Goal: Navigation & Orientation: Find specific page/section

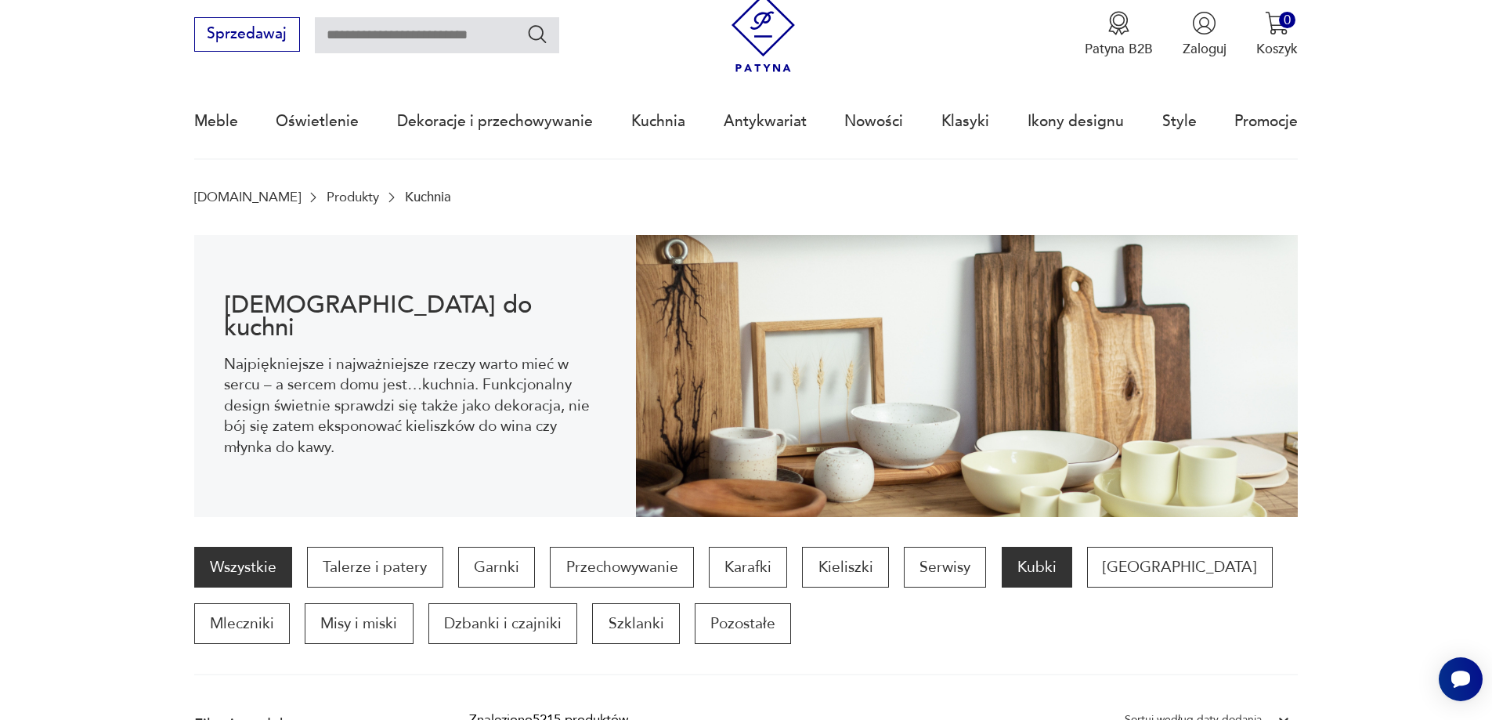
click at [1012, 571] on p "Kubki" at bounding box center [1036, 567] width 70 height 41
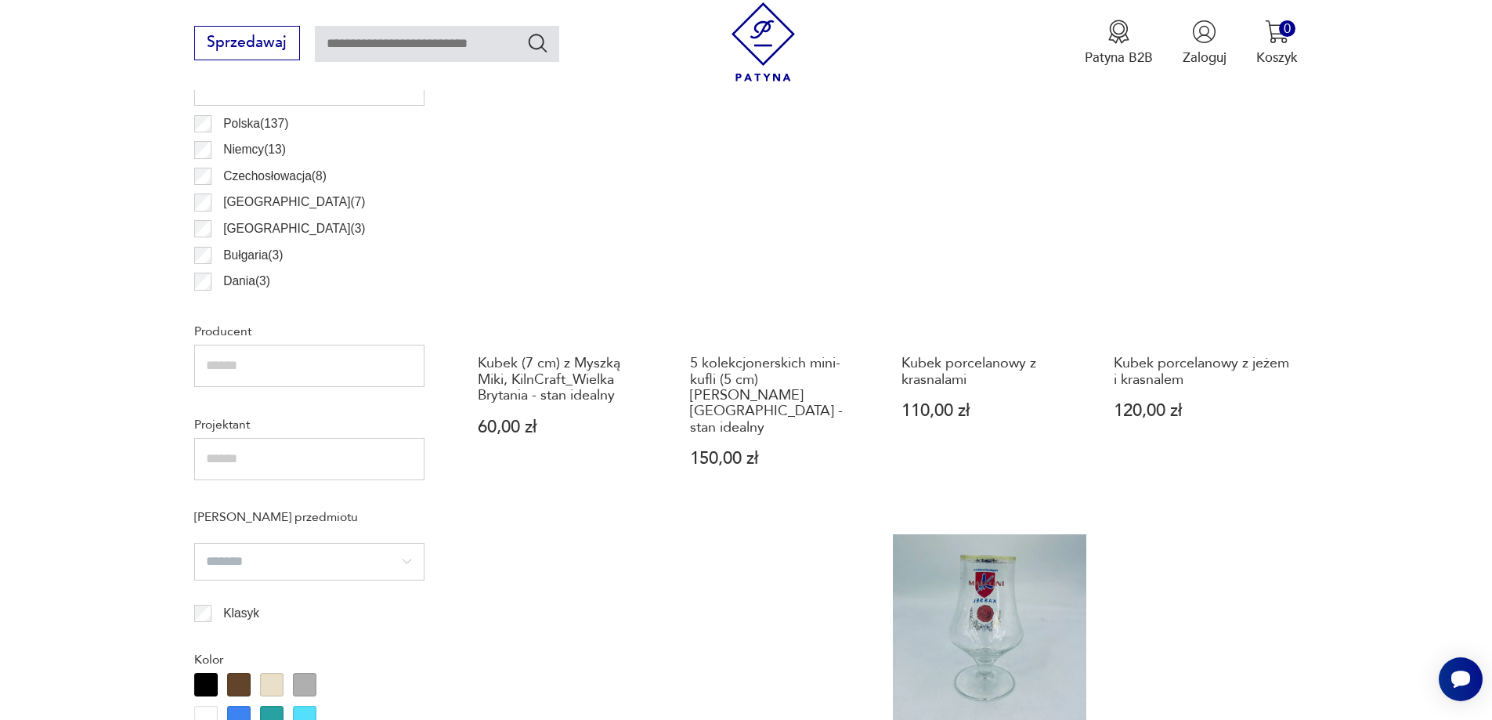
scroll to position [850, 0]
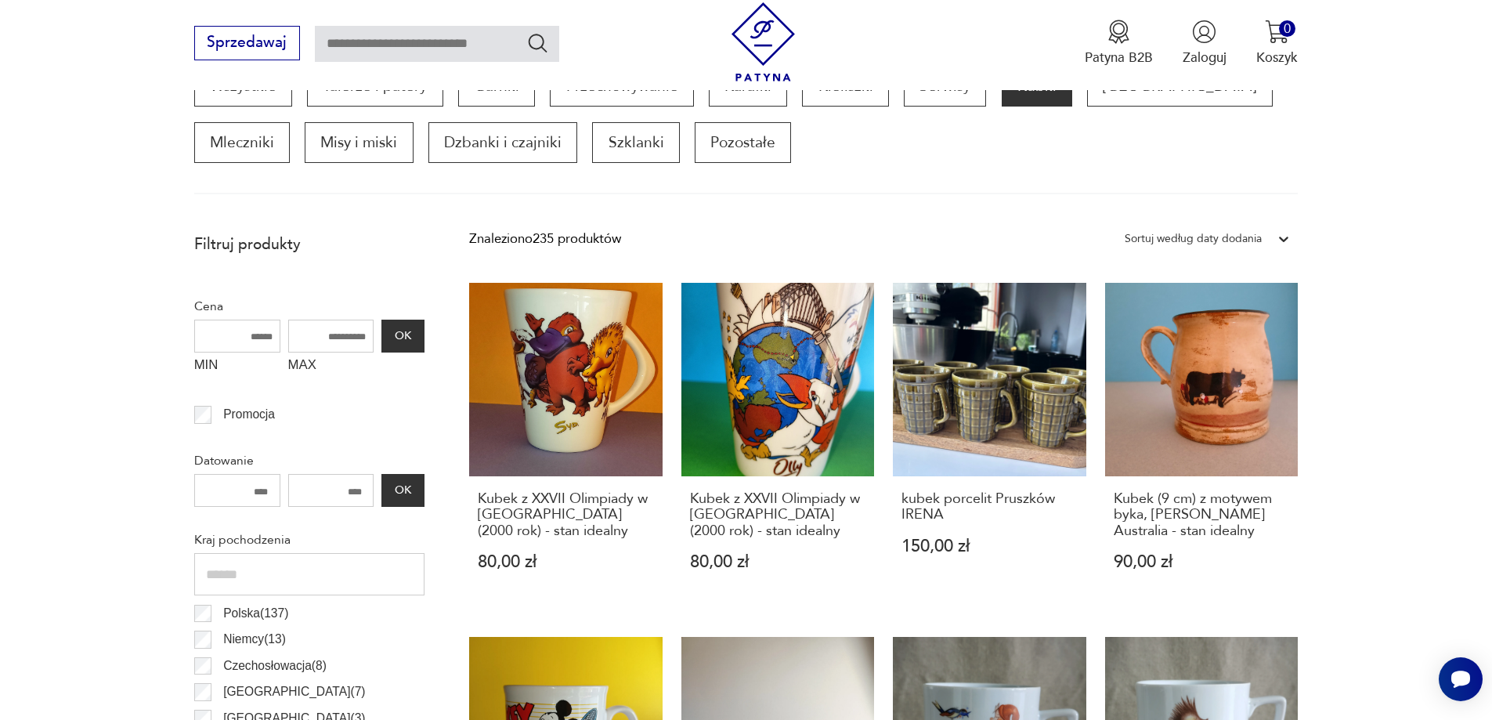
scroll to position [521, 0]
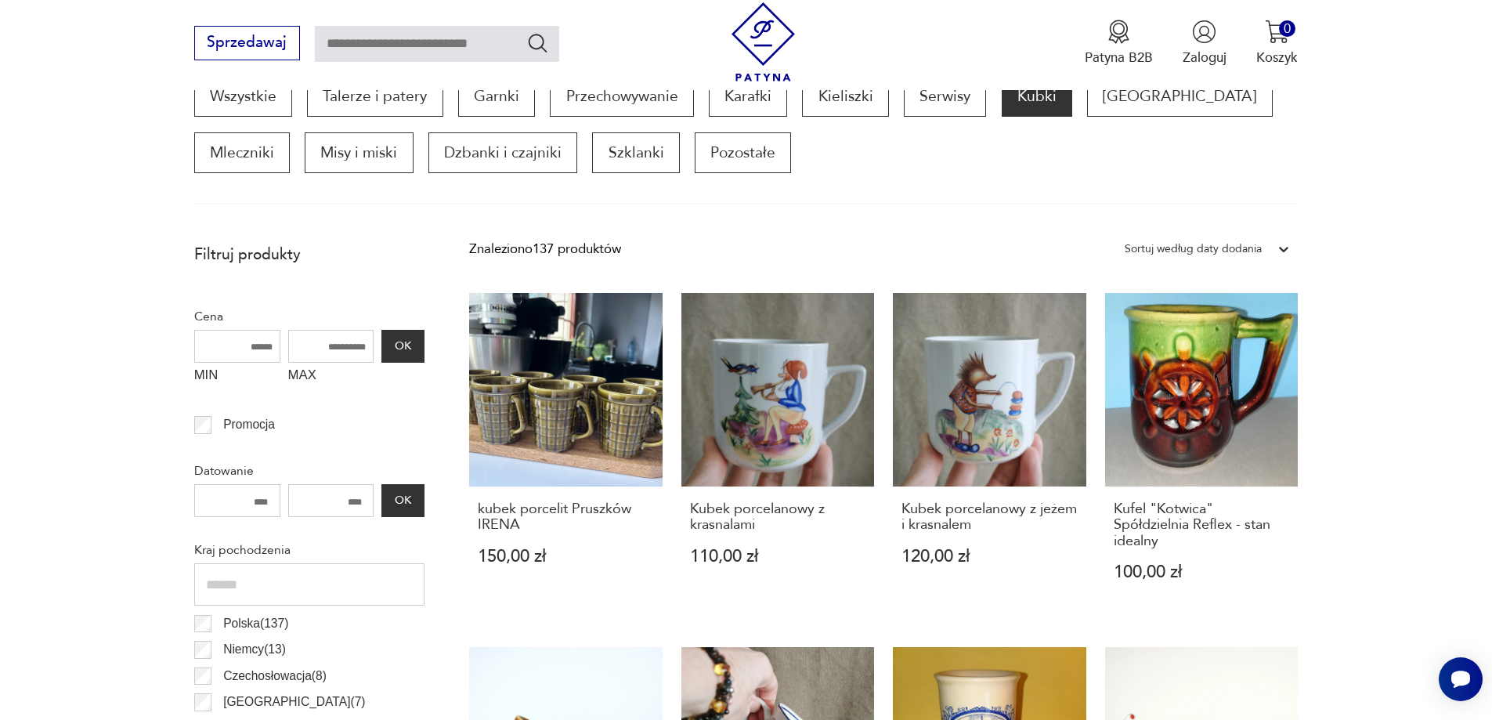
scroll to position [850, 0]
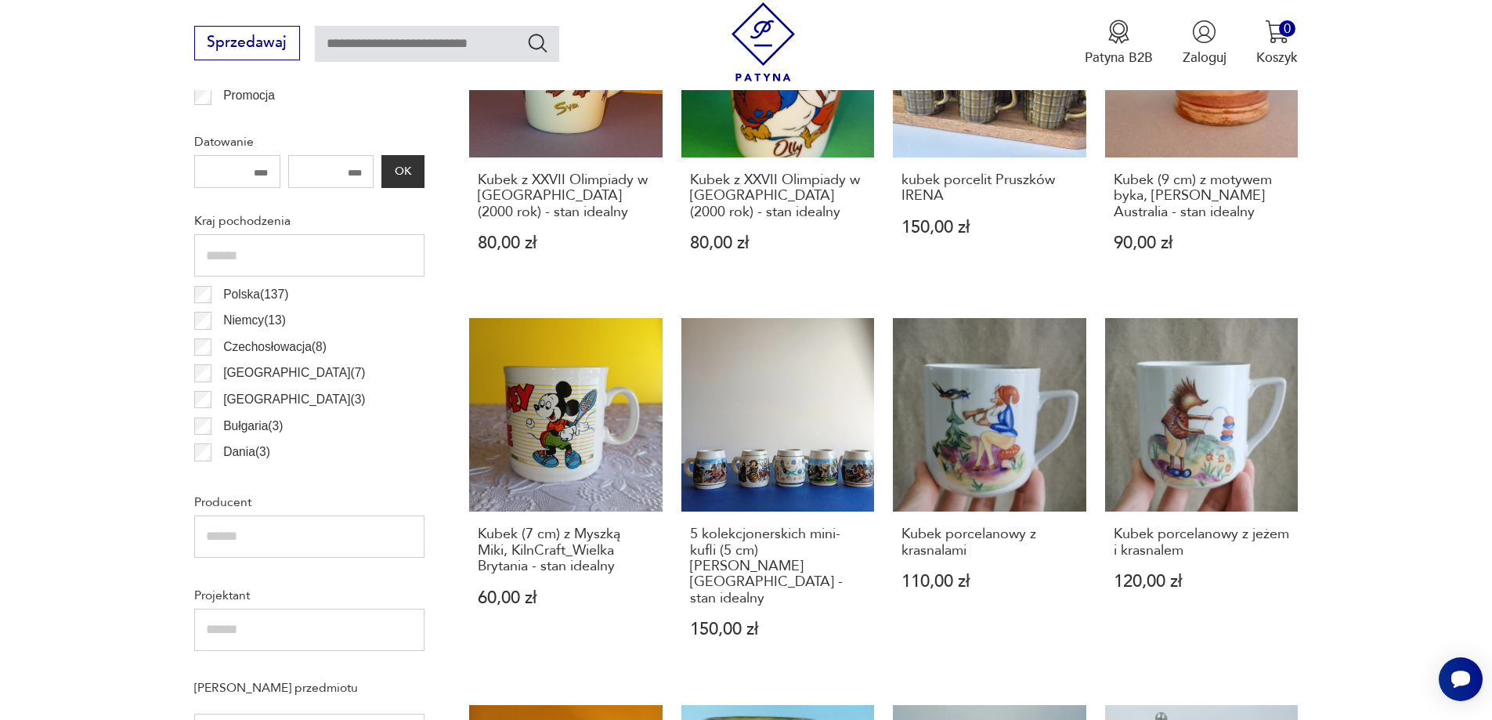
scroll to position [51, 0]
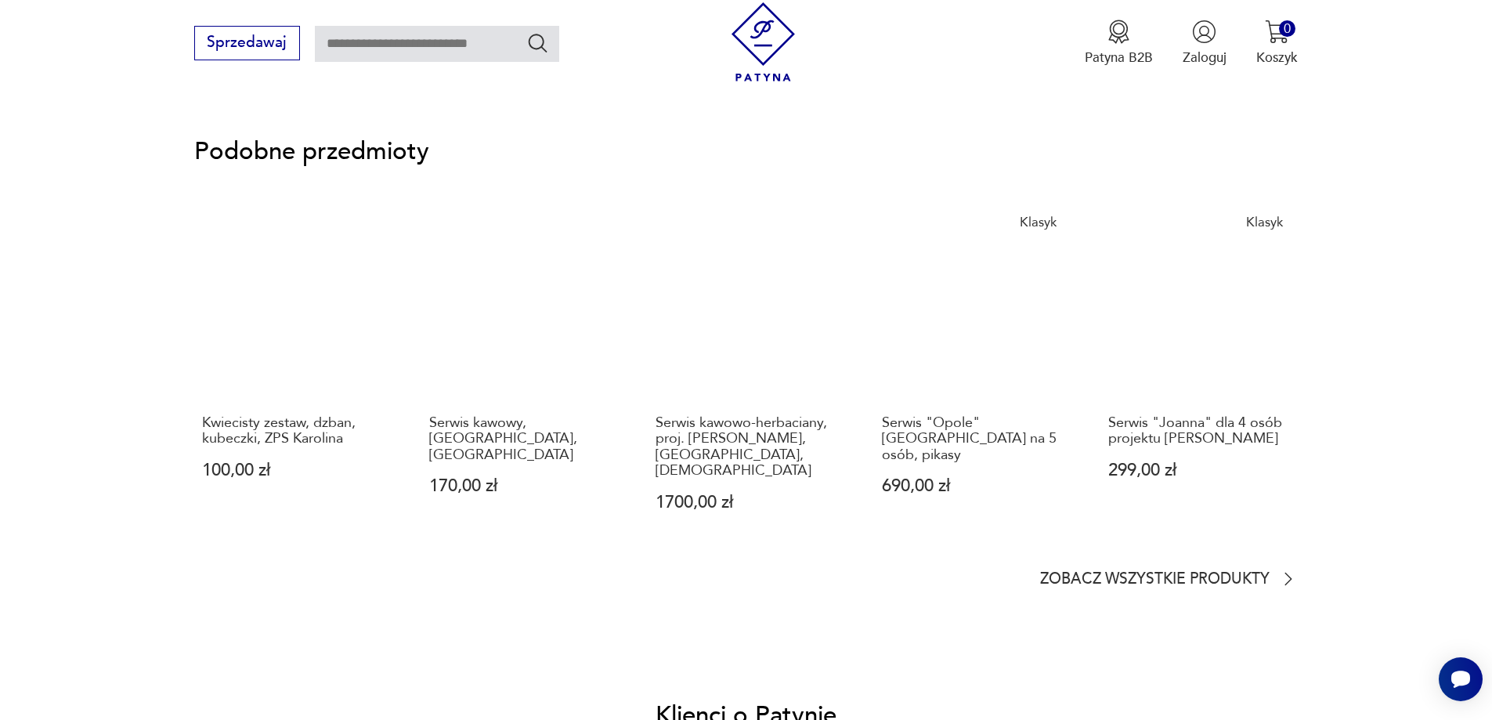
scroll to position [1378, 0]
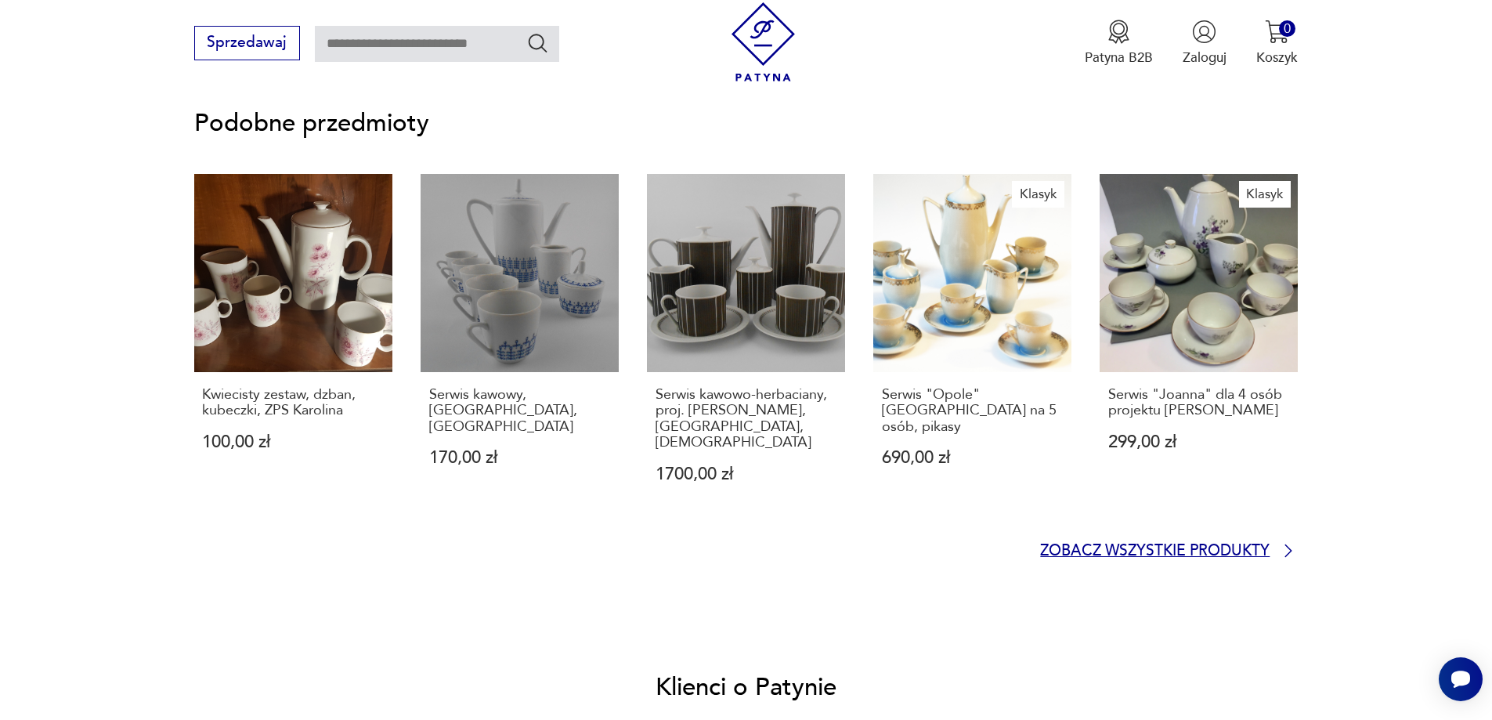
click at [1286, 550] on icon at bounding box center [1288, 550] width 19 height 19
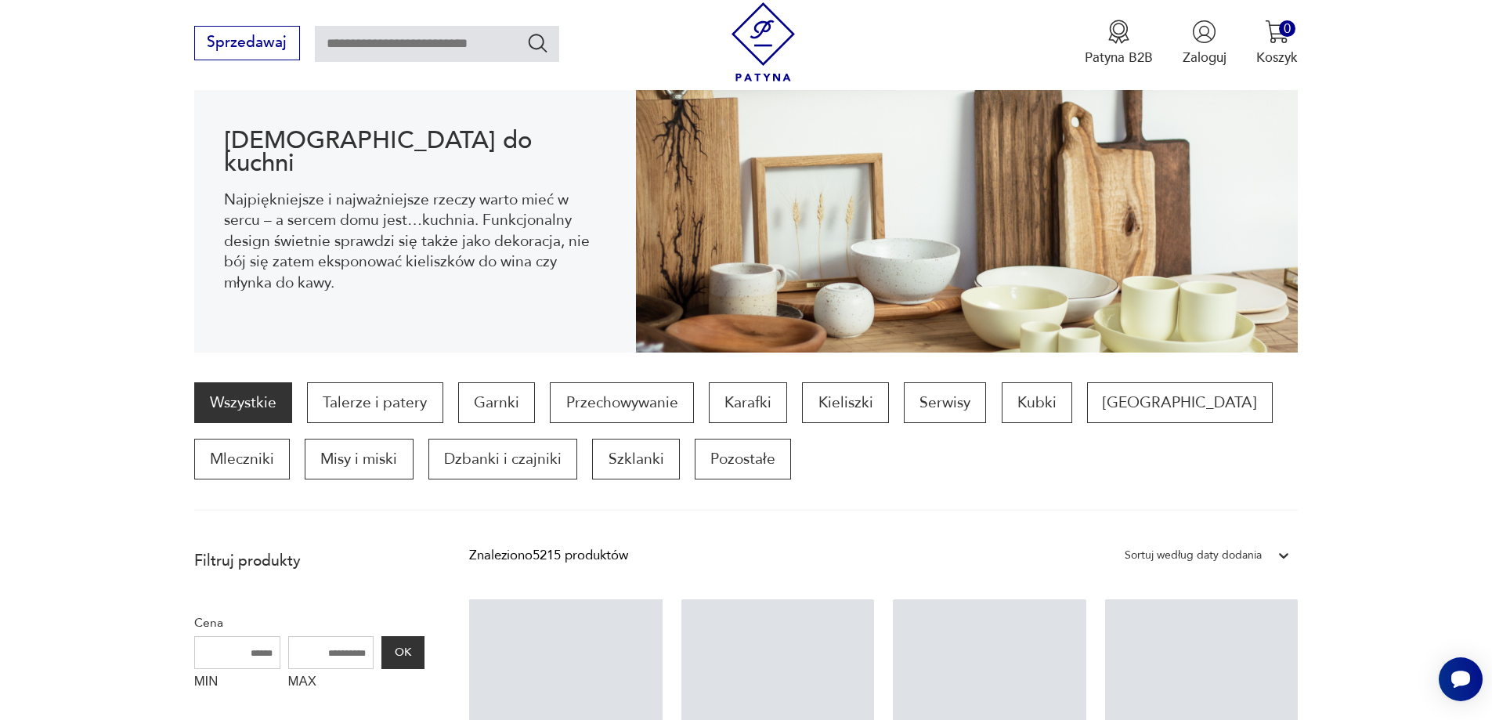
scroll to position [209, 0]
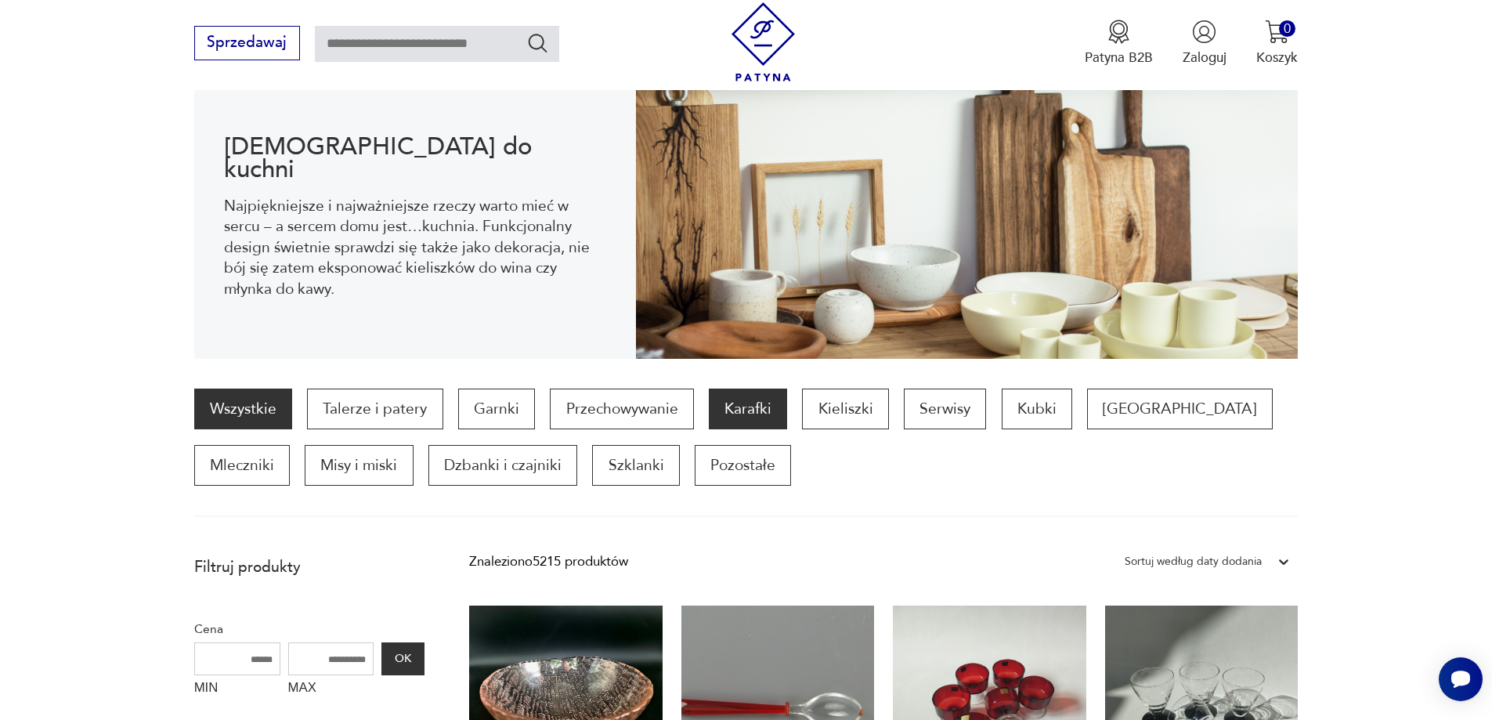
click at [735, 408] on p "Karafki" at bounding box center [748, 408] width 78 height 41
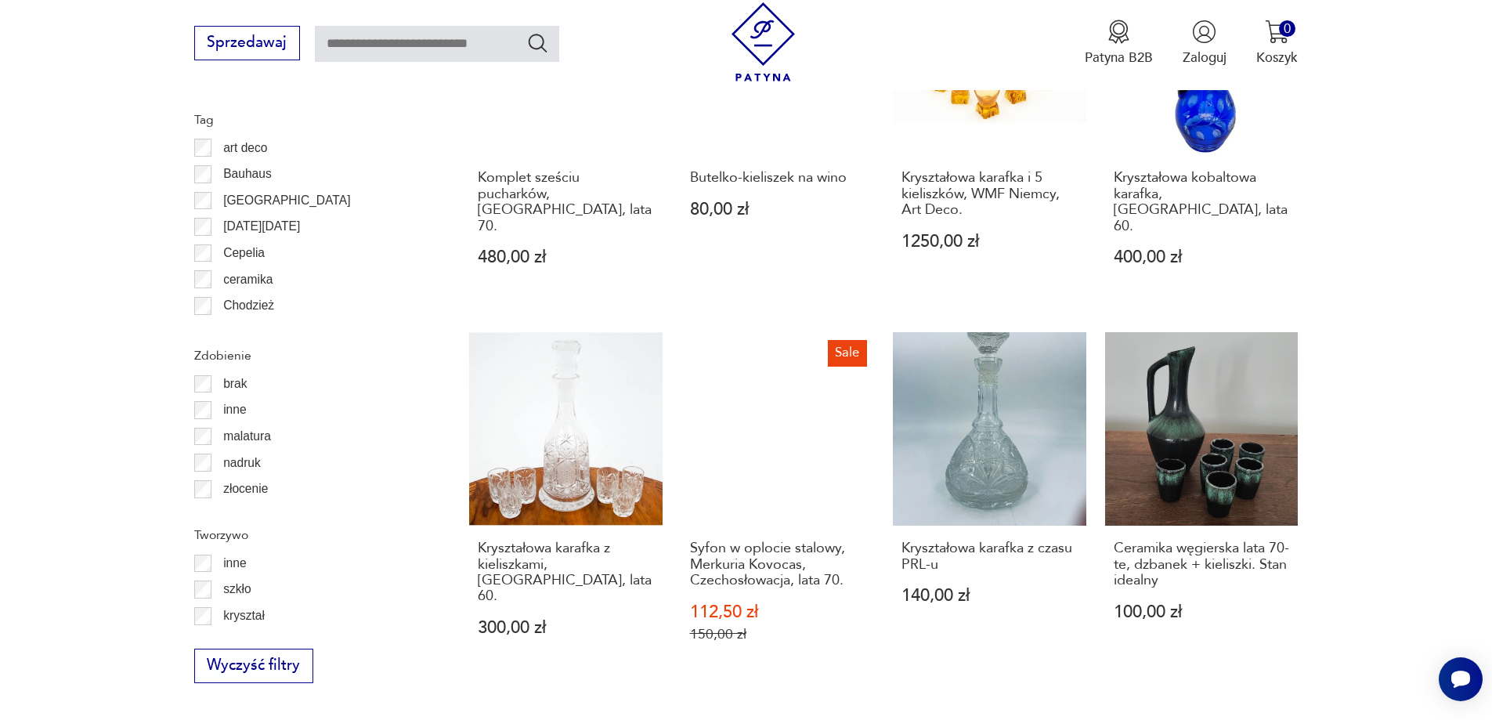
scroll to position [1461, 0]
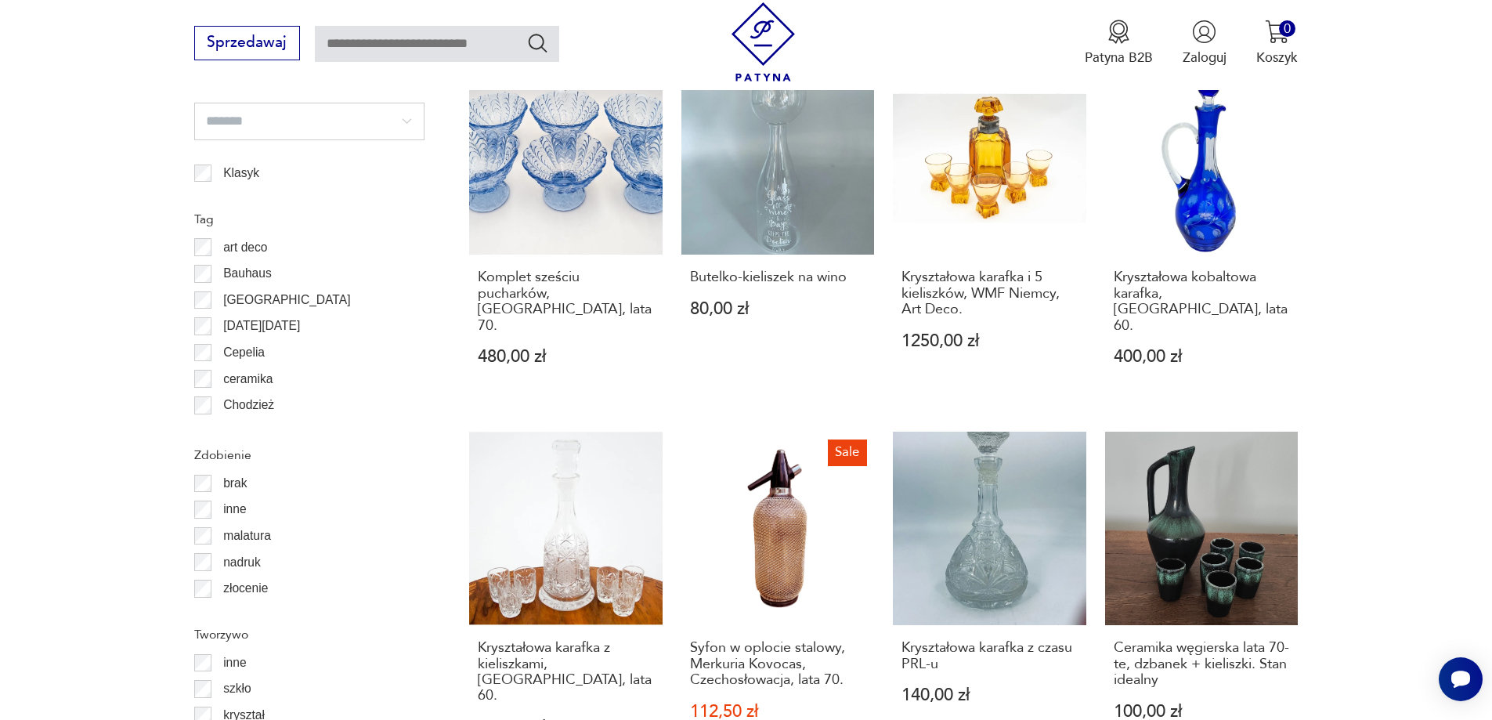
scroll to position [209, 0]
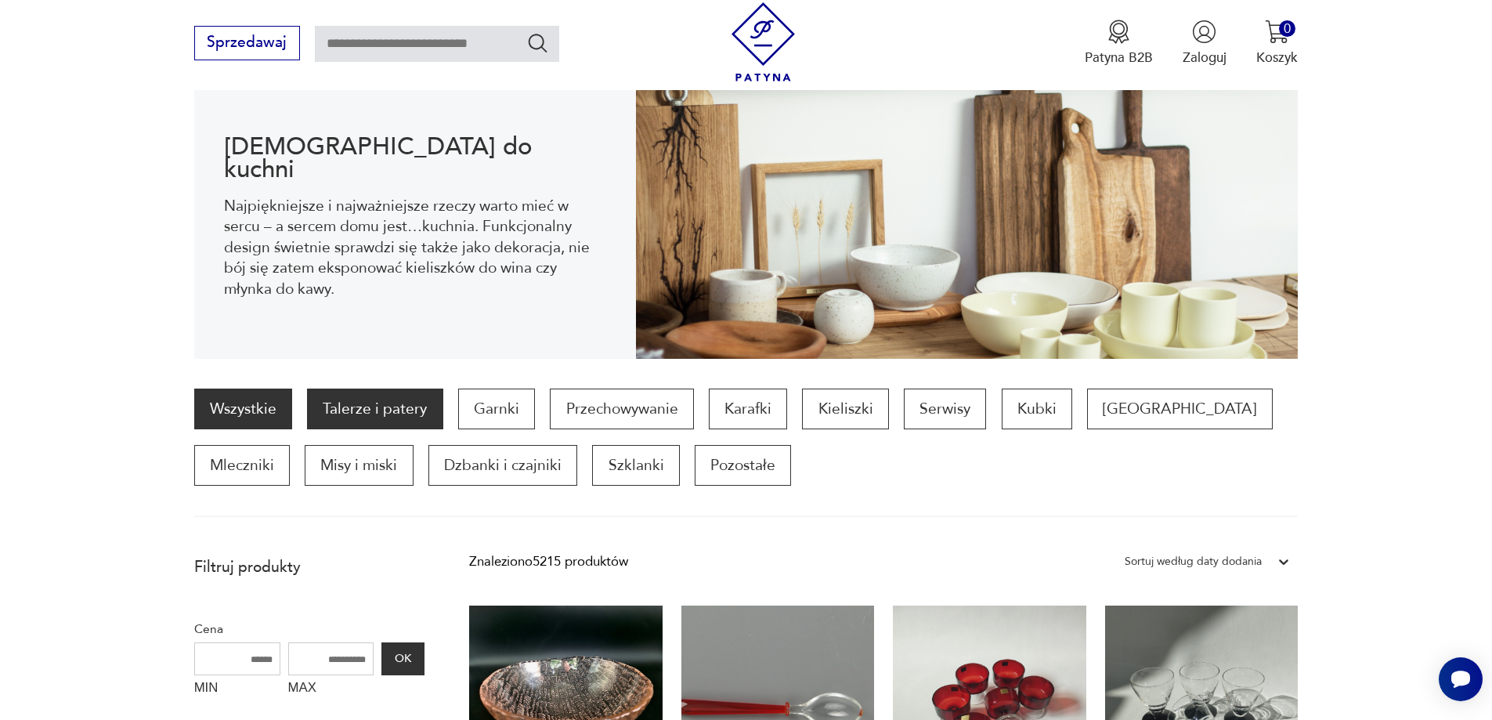
click at [379, 406] on p "Talerze i patery" at bounding box center [374, 408] width 135 height 41
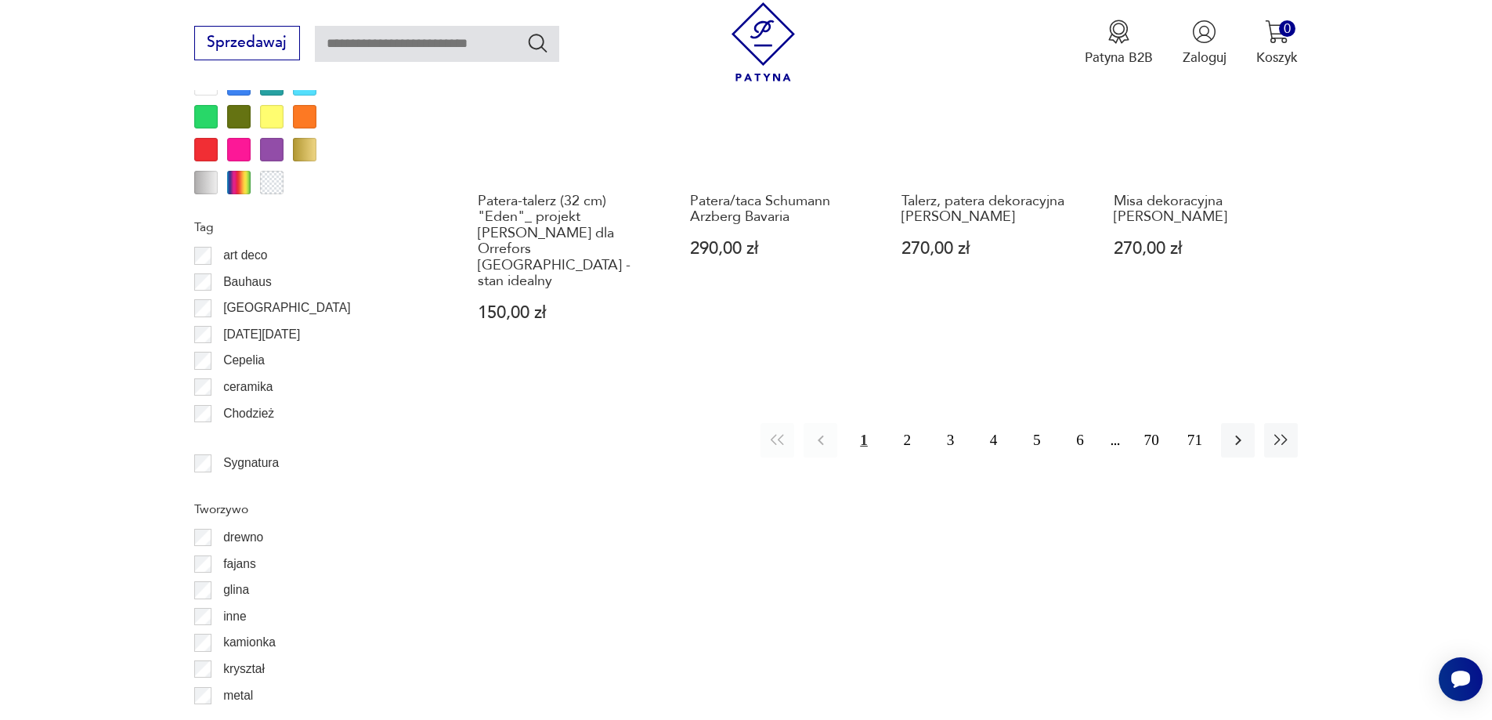
scroll to position [1774, 0]
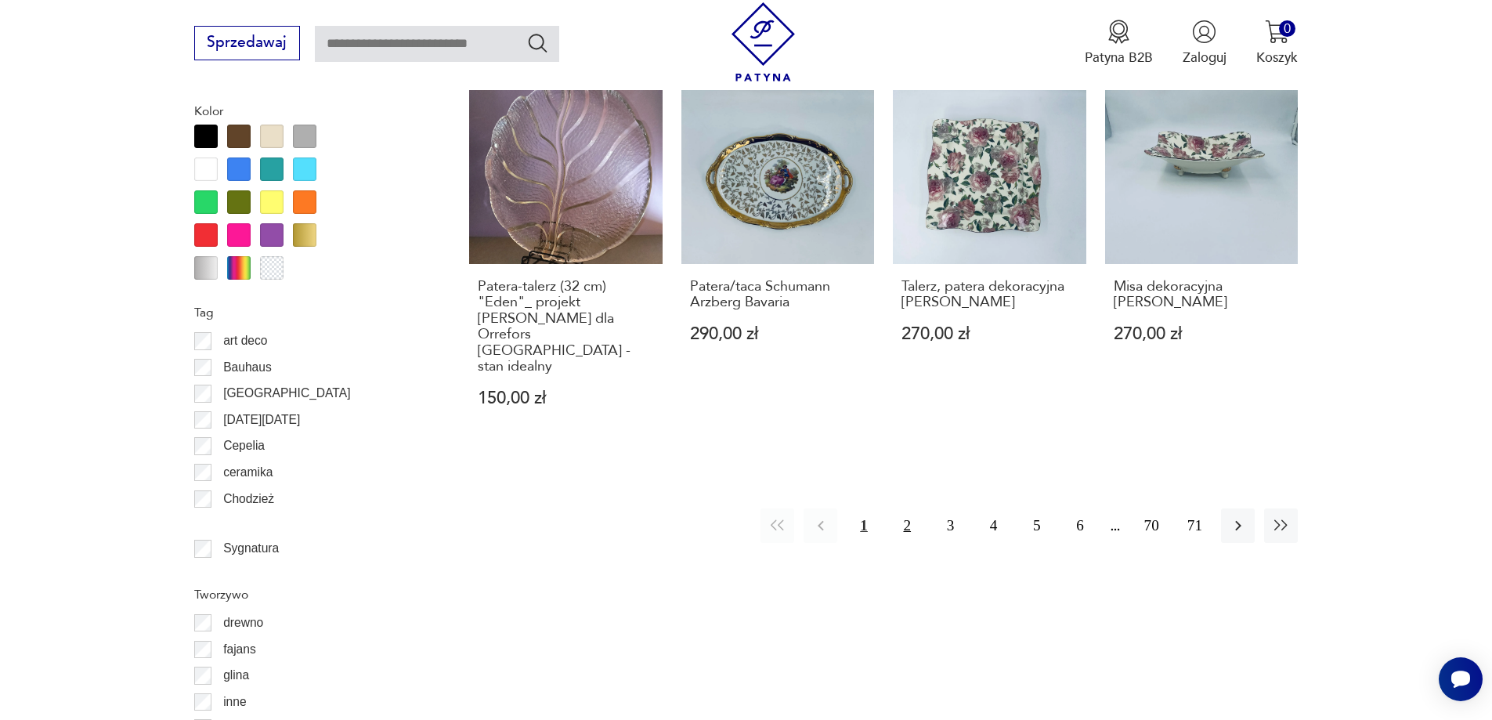
click at [908, 508] on button "2" at bounding box center [907, 525] width 34 height 34
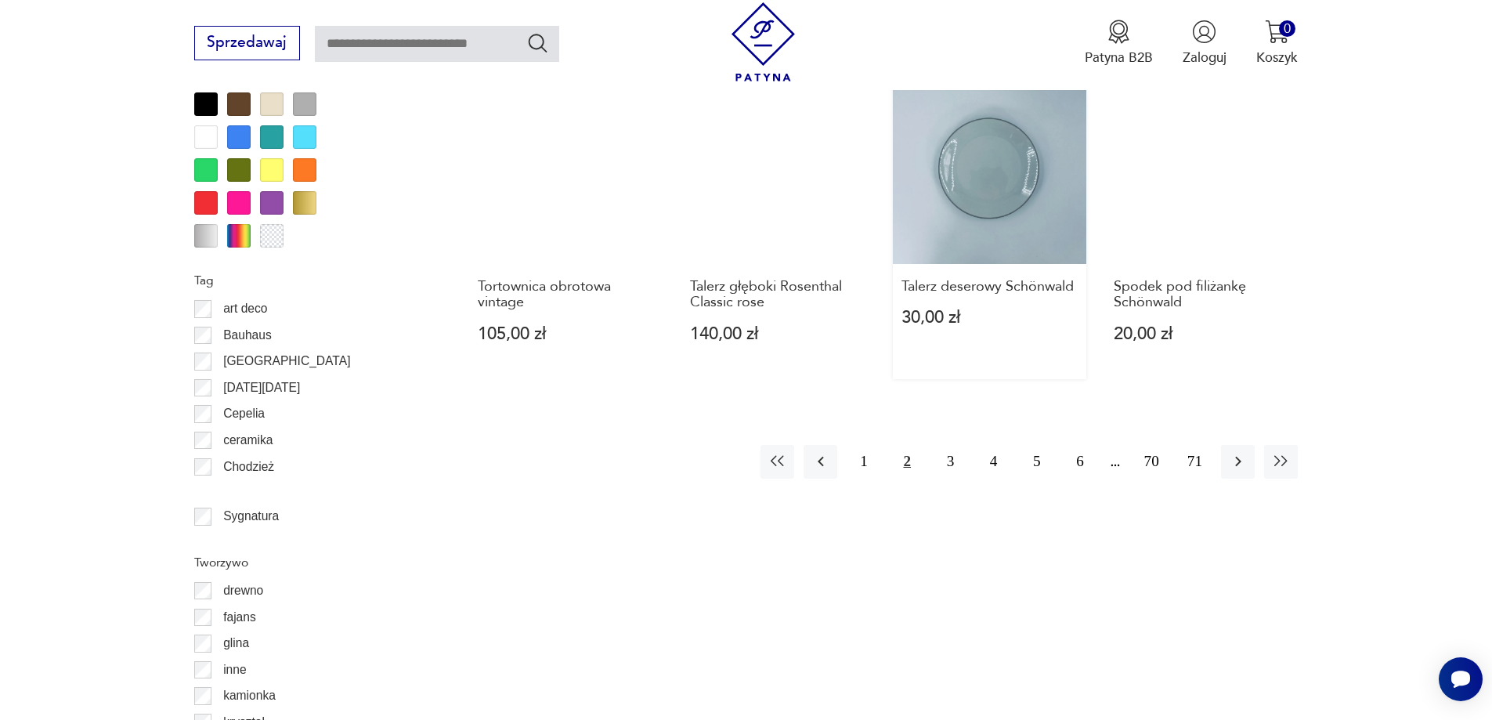
scroll to position [1899, 0]
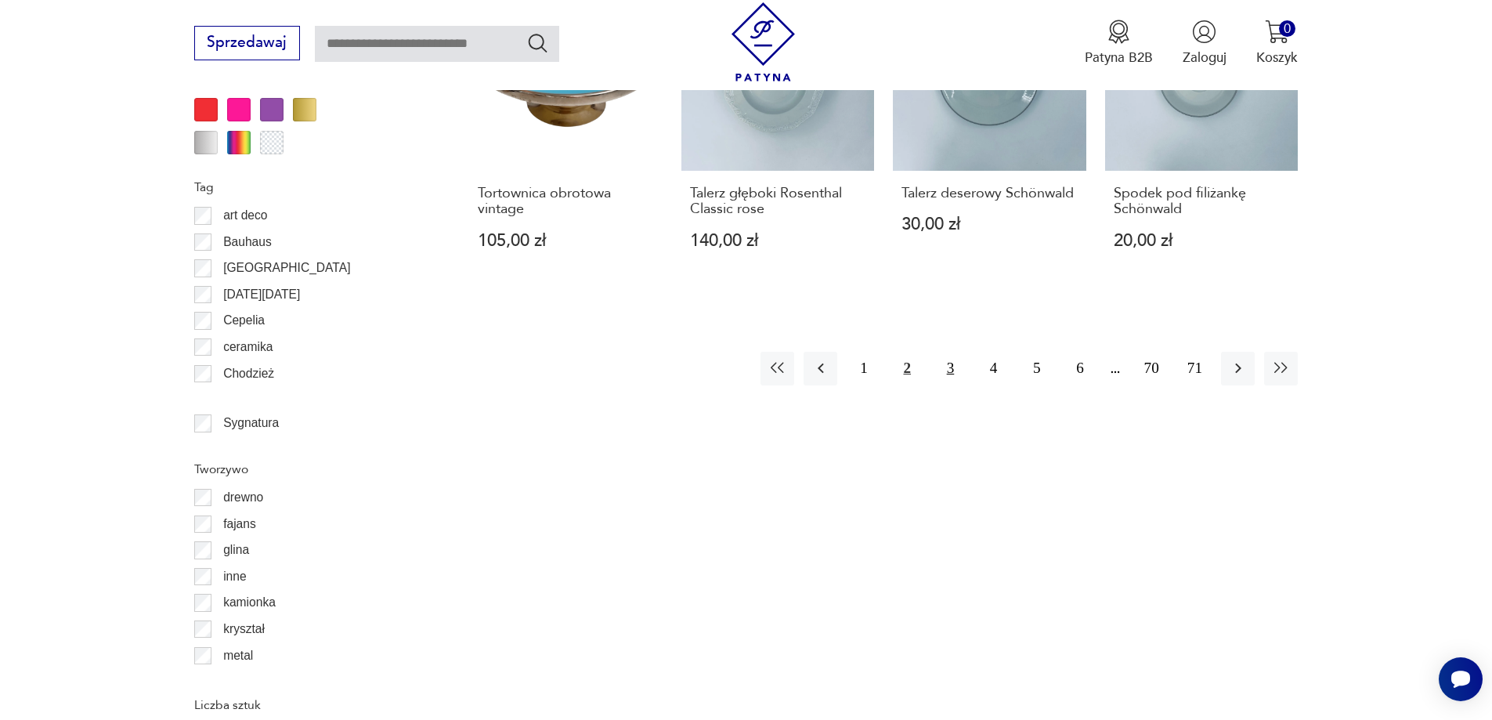
click at [949, 352] on button "3" at bounding box center [950, 369] width 34 height 34
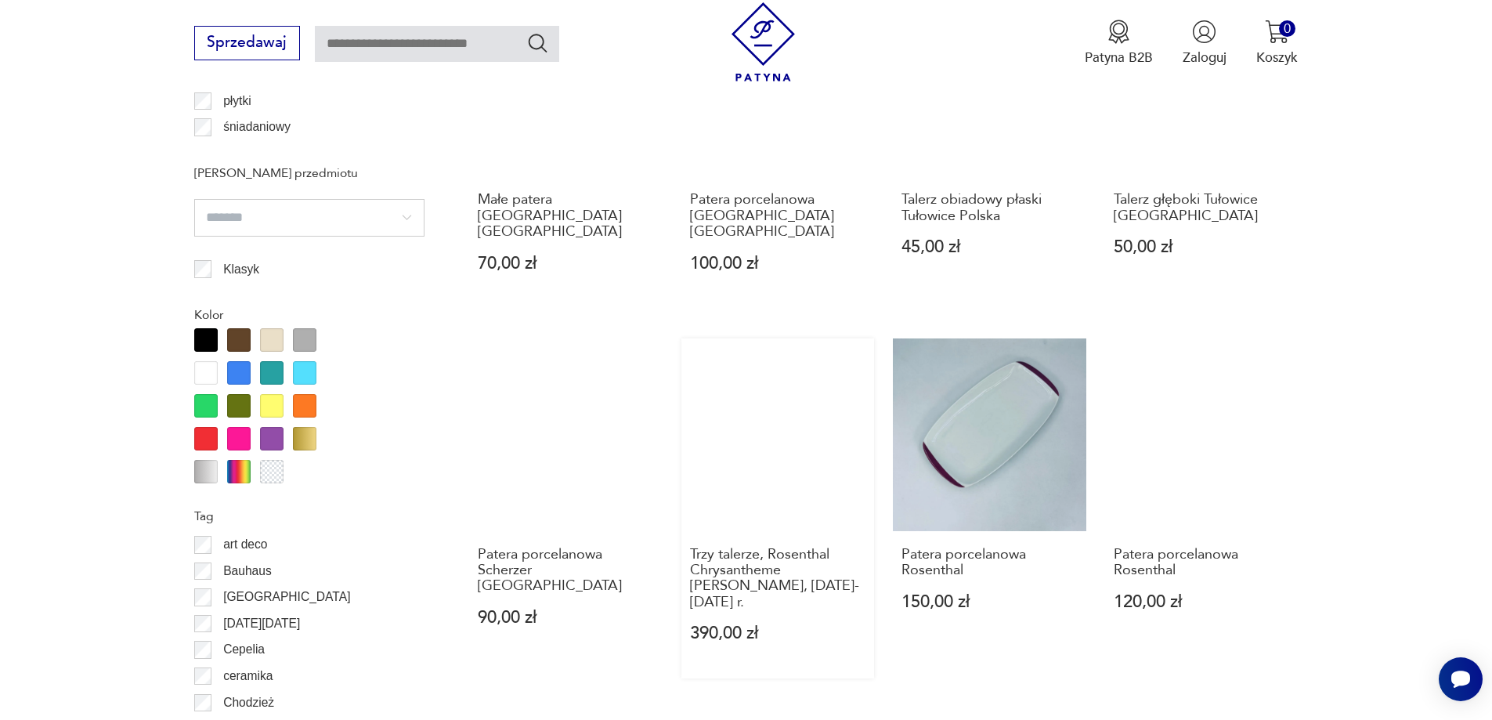
scroll to position [1727, 0]
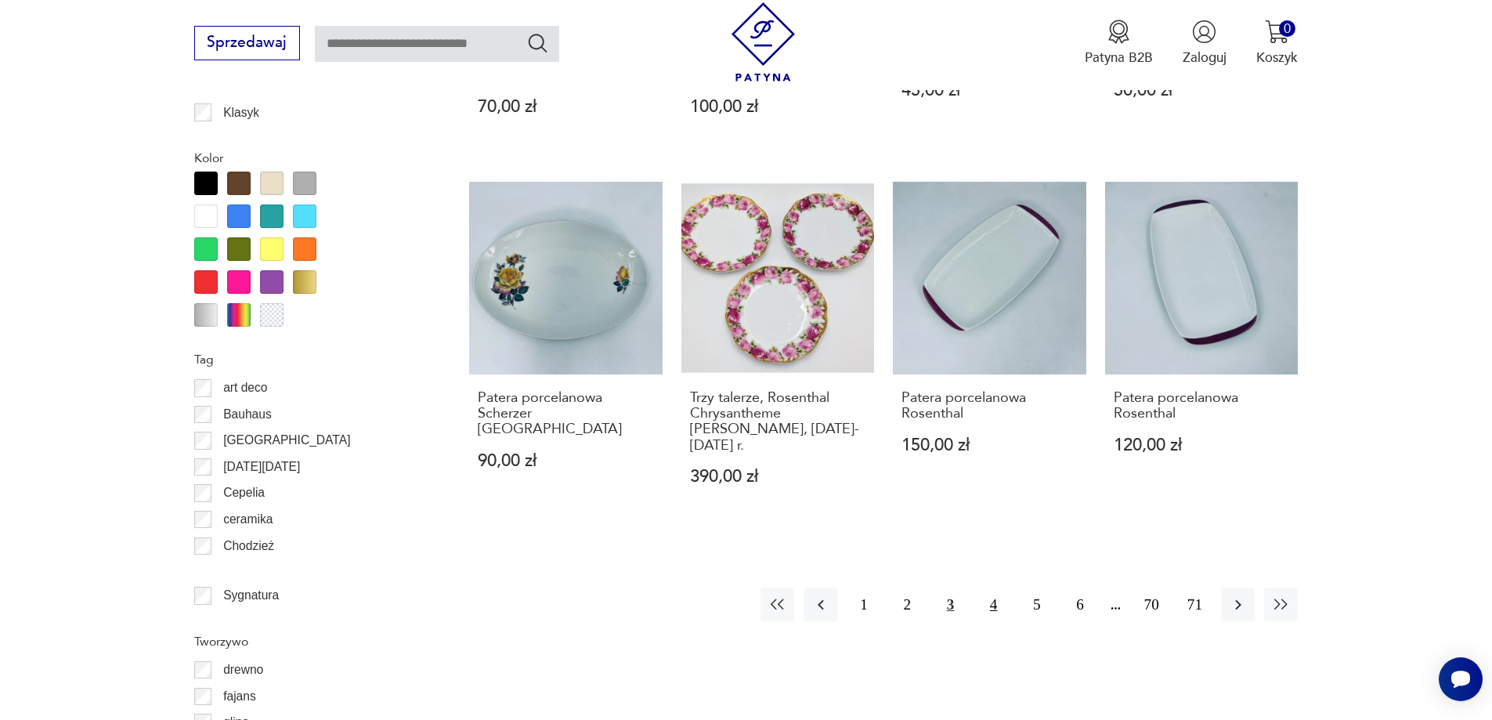
click at [992, 587] on button "4" at bounding box center [993, 604] width 34 height 34
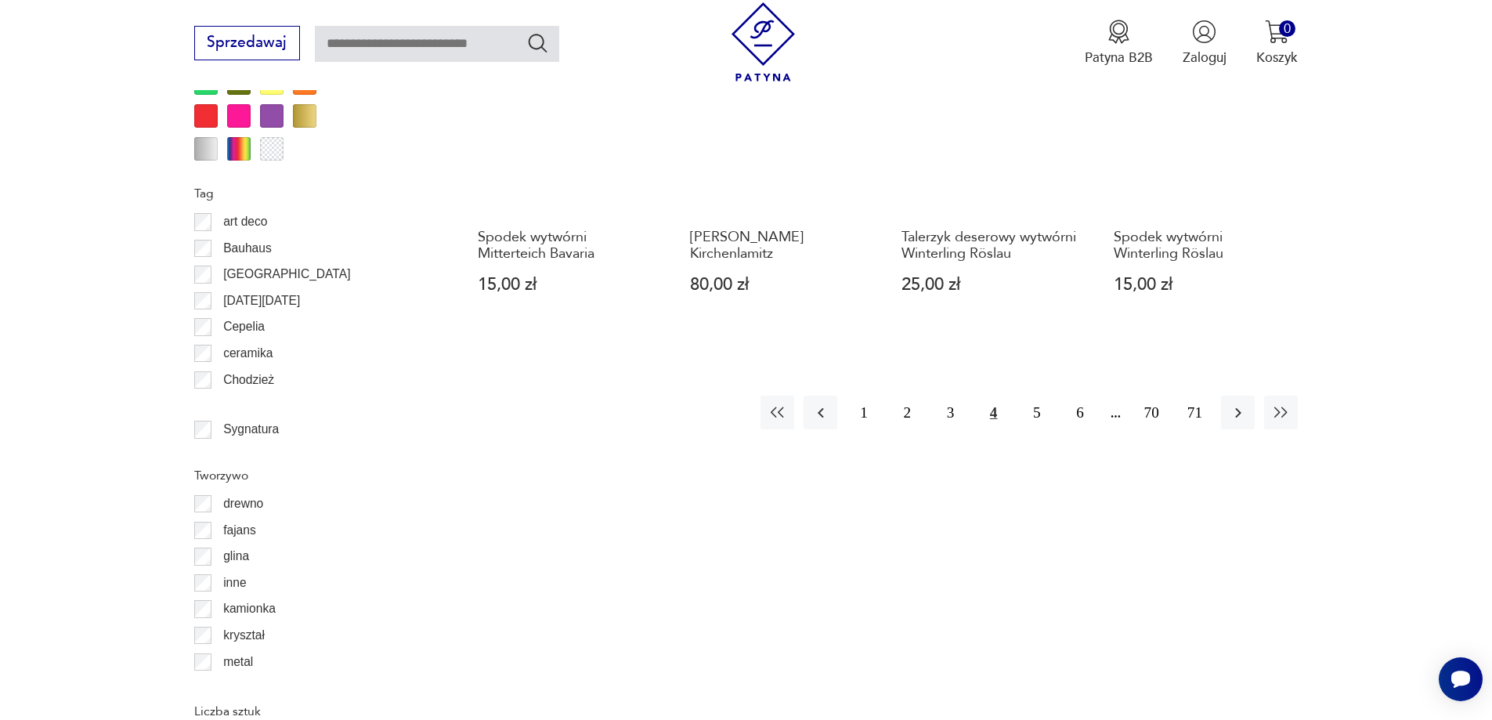
scroll to position [1743, 0]
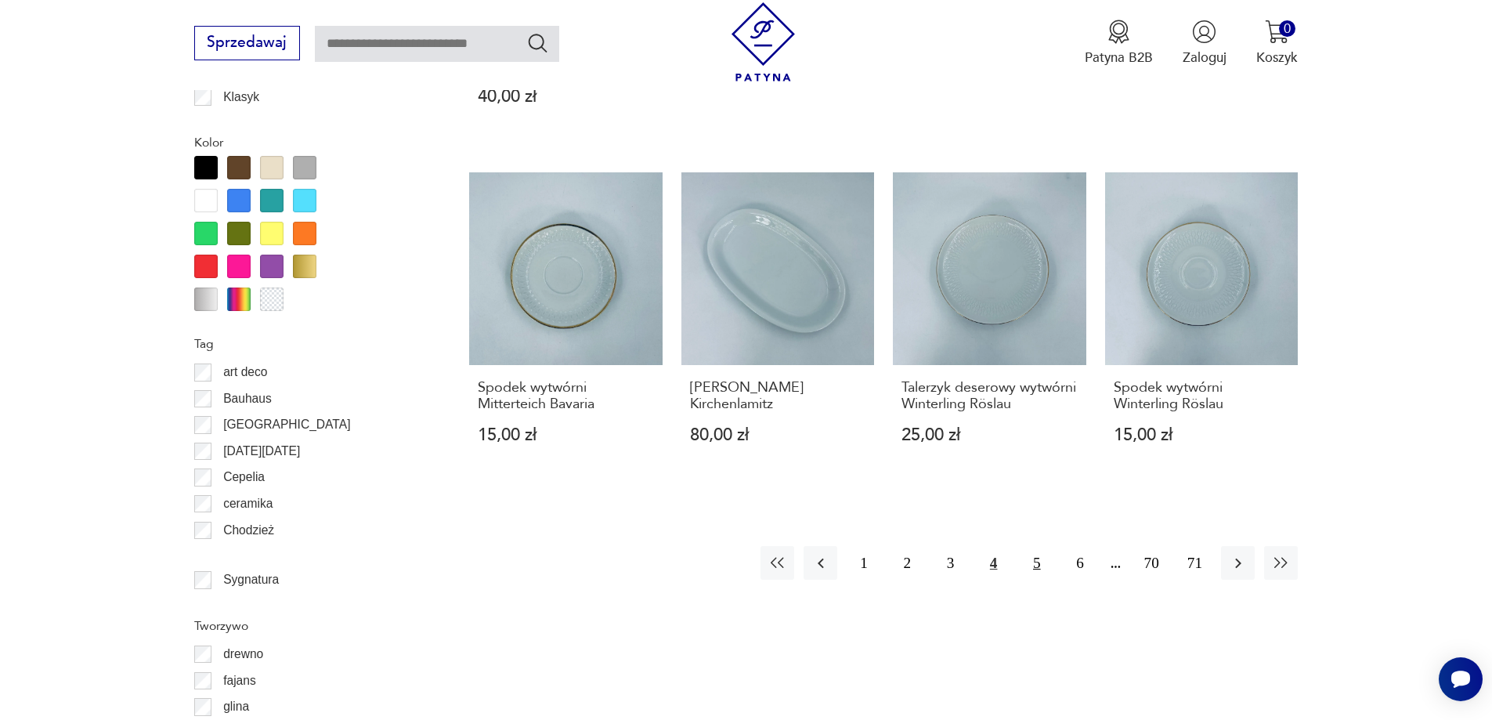
click at [1034, 546] on button "5" at bounding box center [1036, 563] width 34 height 34
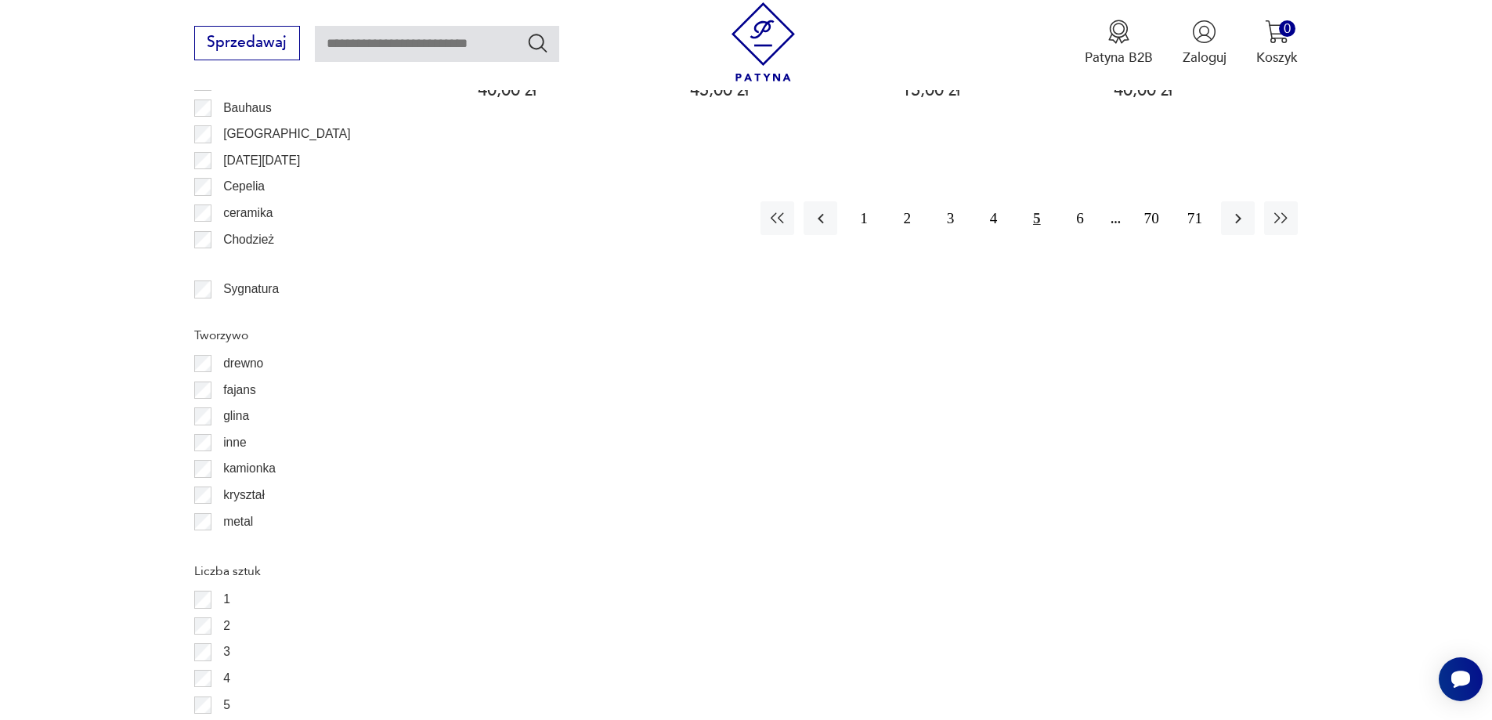
scroll to position [2150, 0]
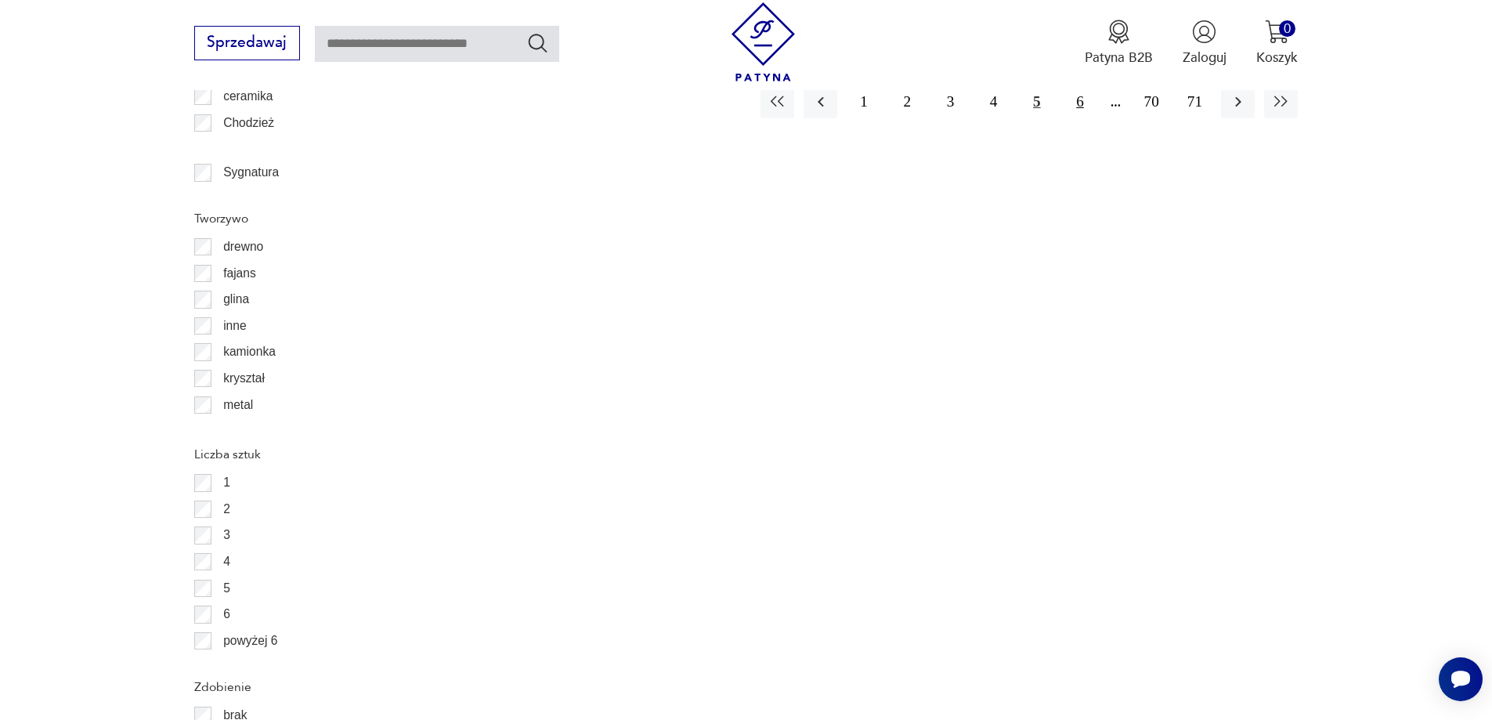
click at [1075, 104] on button "6" at bounding box center [1079, 102] width 34 height 34
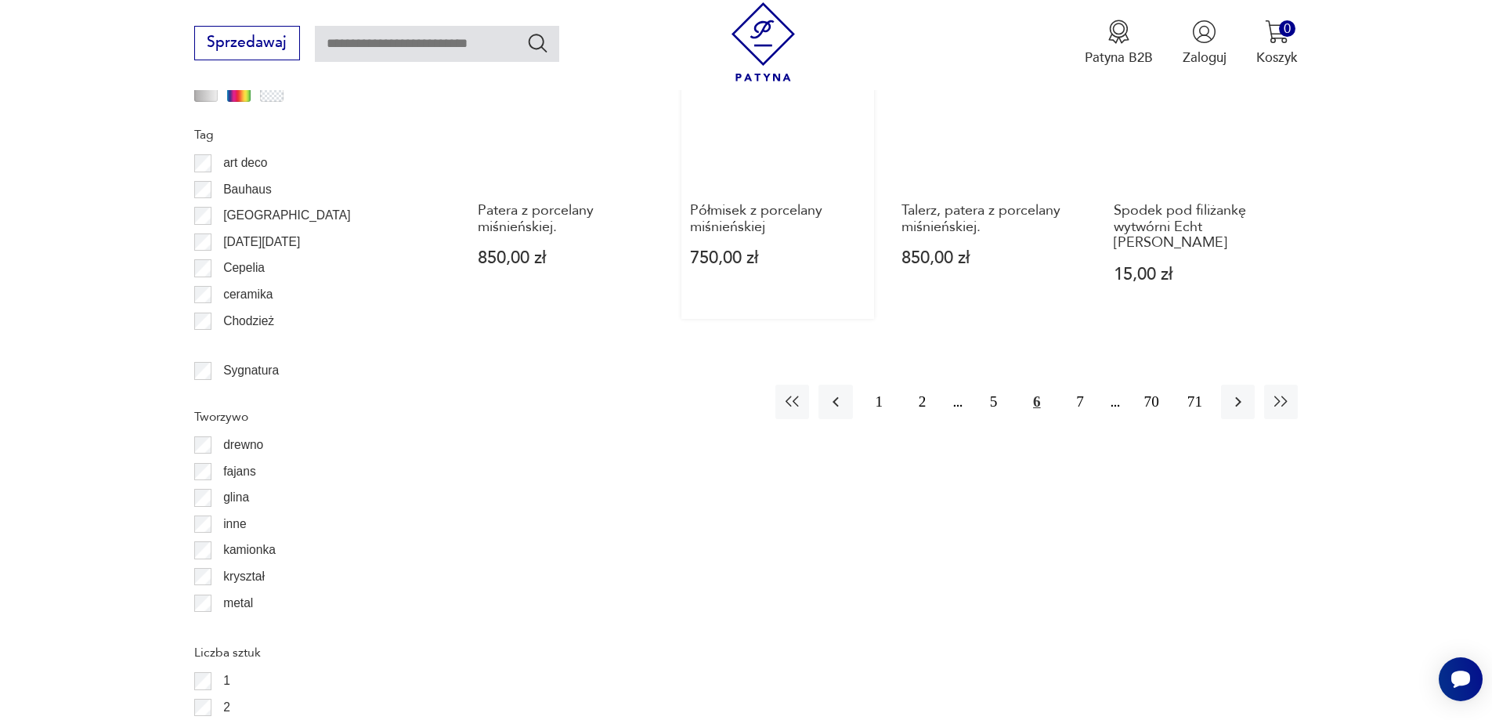
scroll to position [1962, 0]
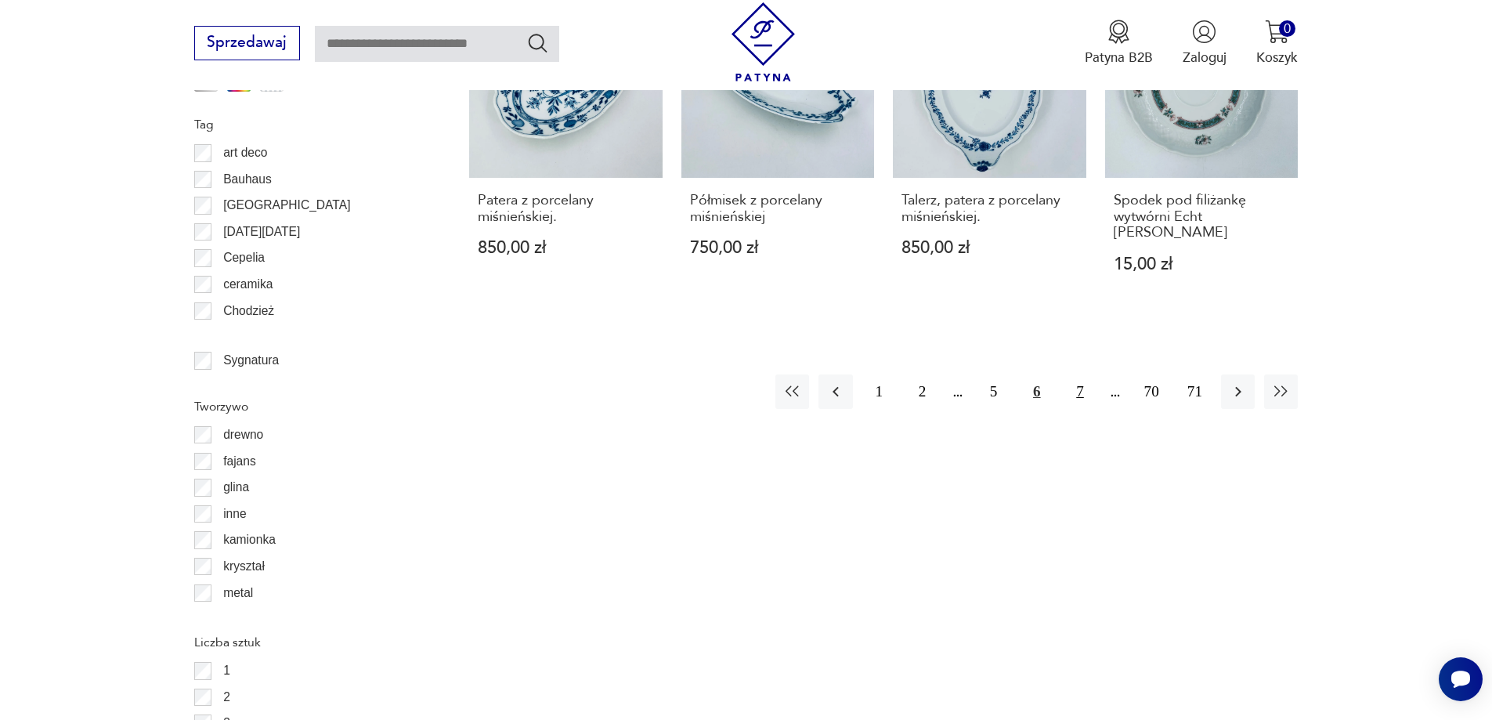
click at [1079, 374] on button "7" at bounding box center [1079, 391] width 34 height 34
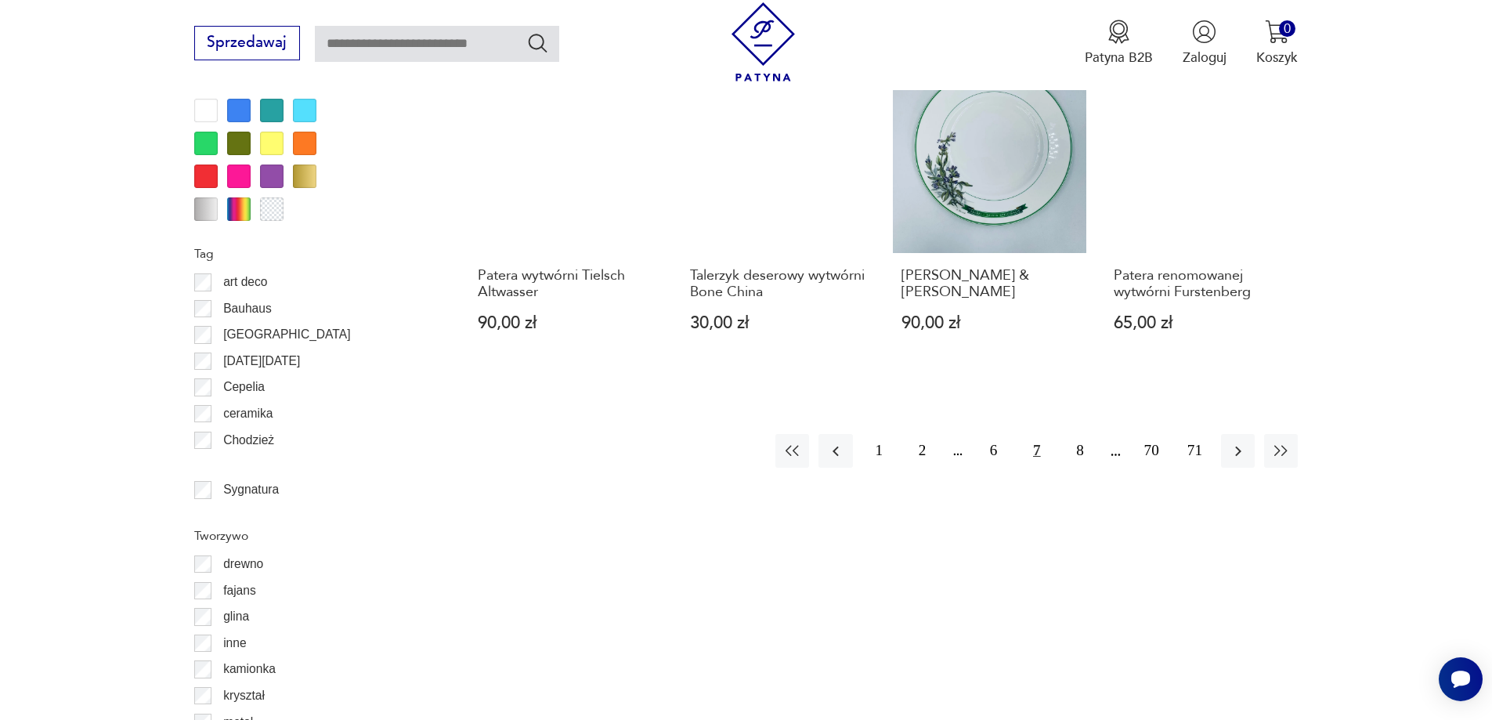
scroll to position [1852, 0]
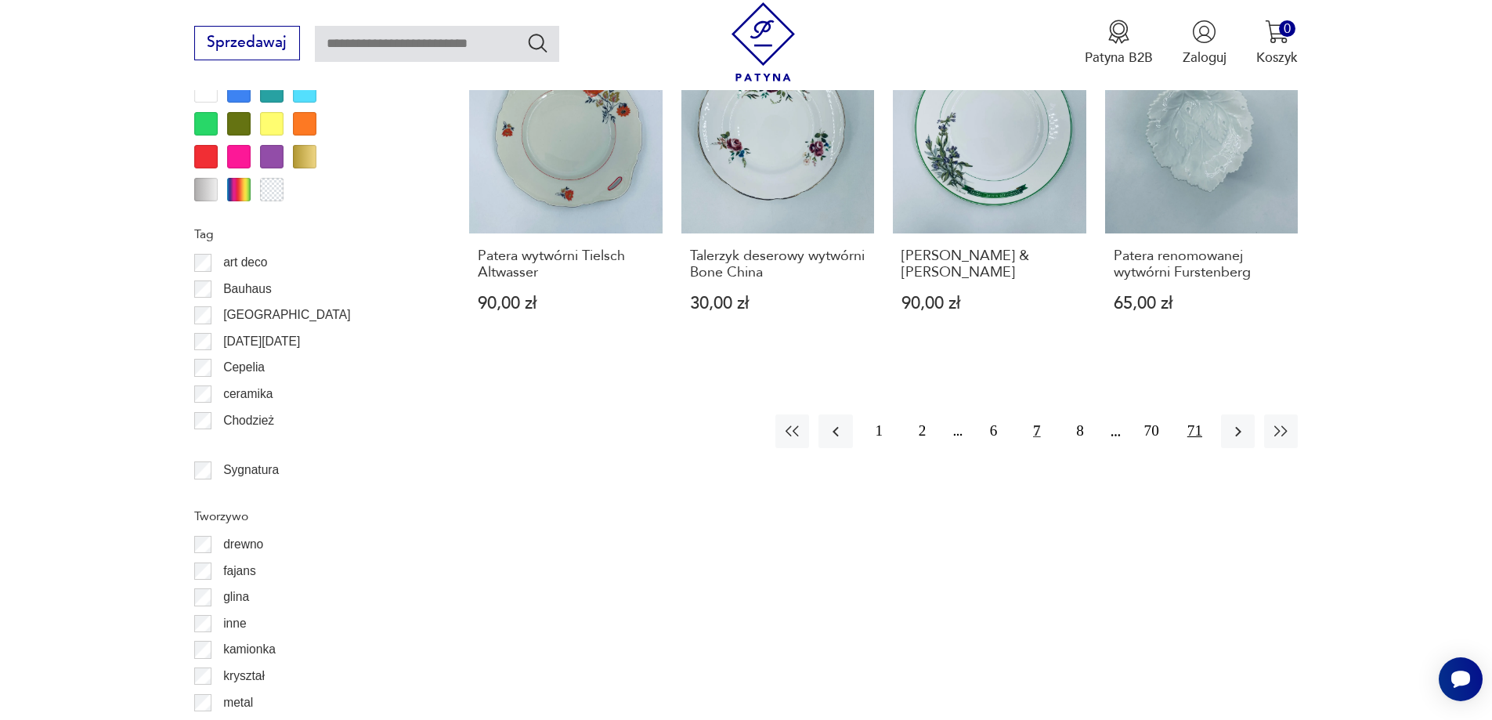
click at [1189, 414] on button "71" at bounding box center [1195, 431] width 34 height 34
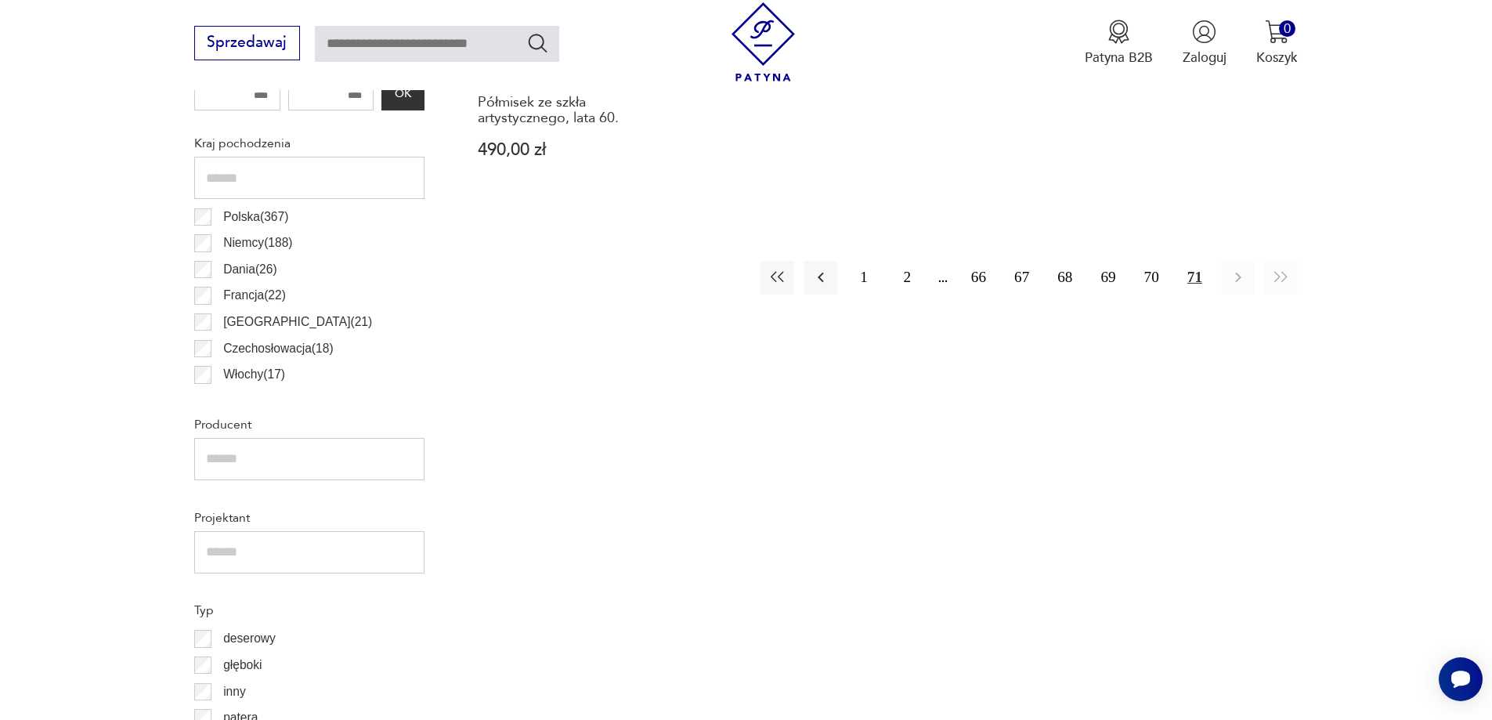
scroll to position [929, 0]
click at [976, 277] on button "66" at bounding box center [978, 277] width 34 height 34
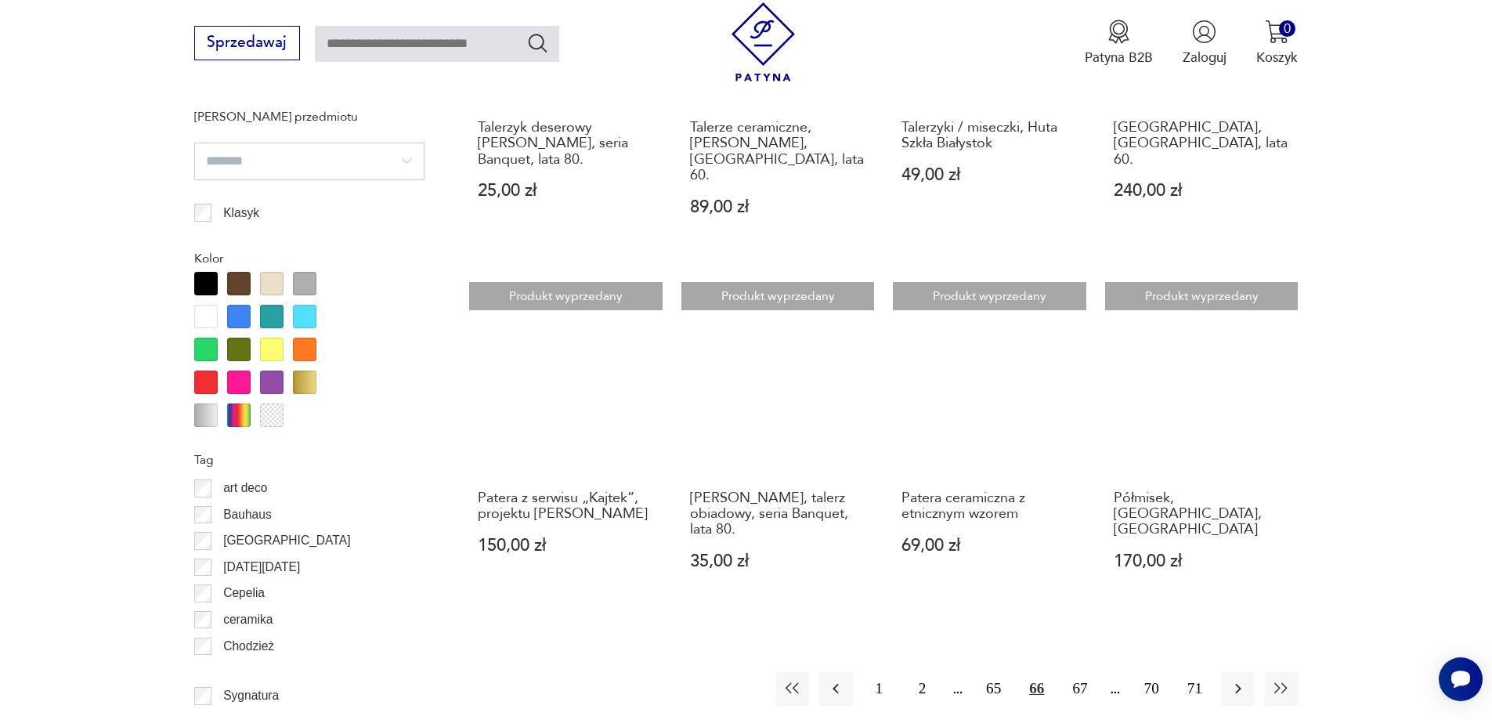
scroll to position [1712, 0]
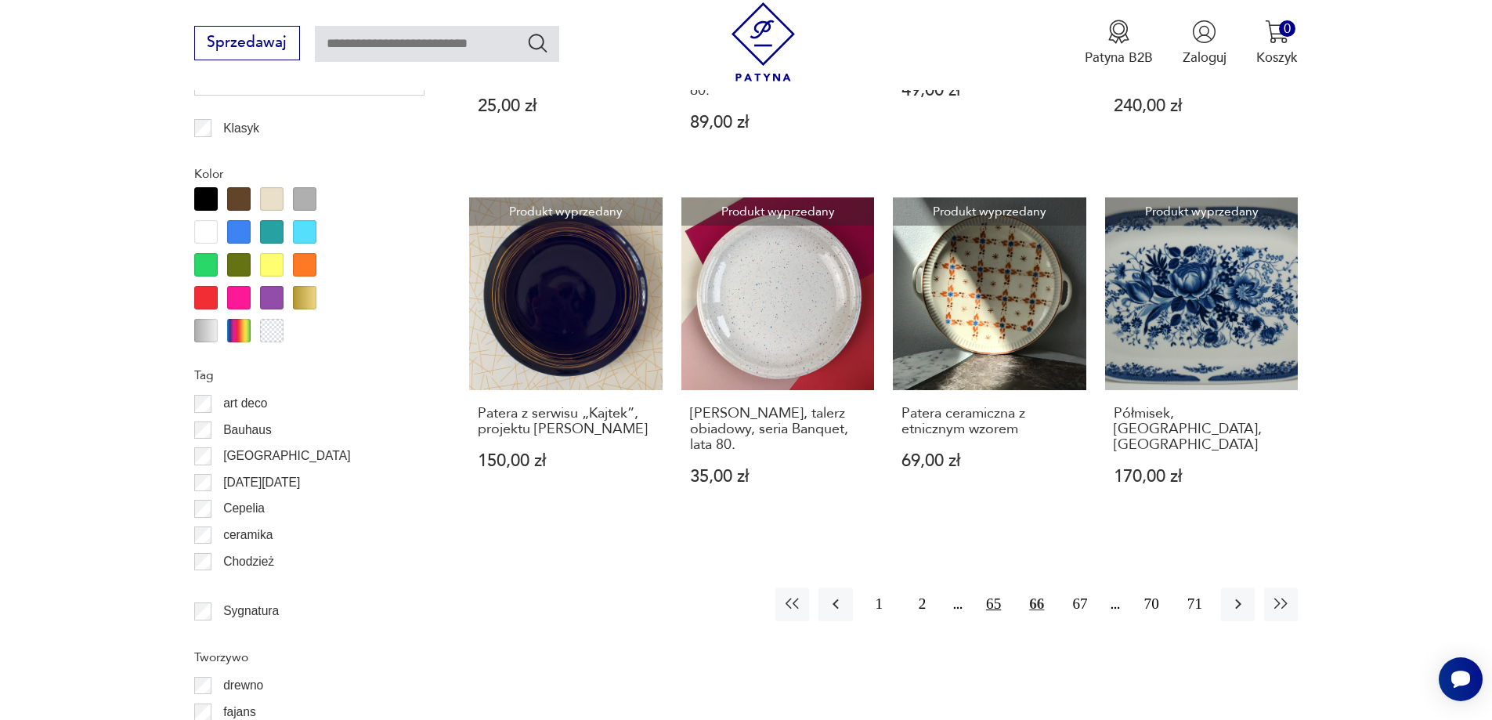
click at [987, 587] on button "65" at bounding box center [993, 604] width 34 height 34
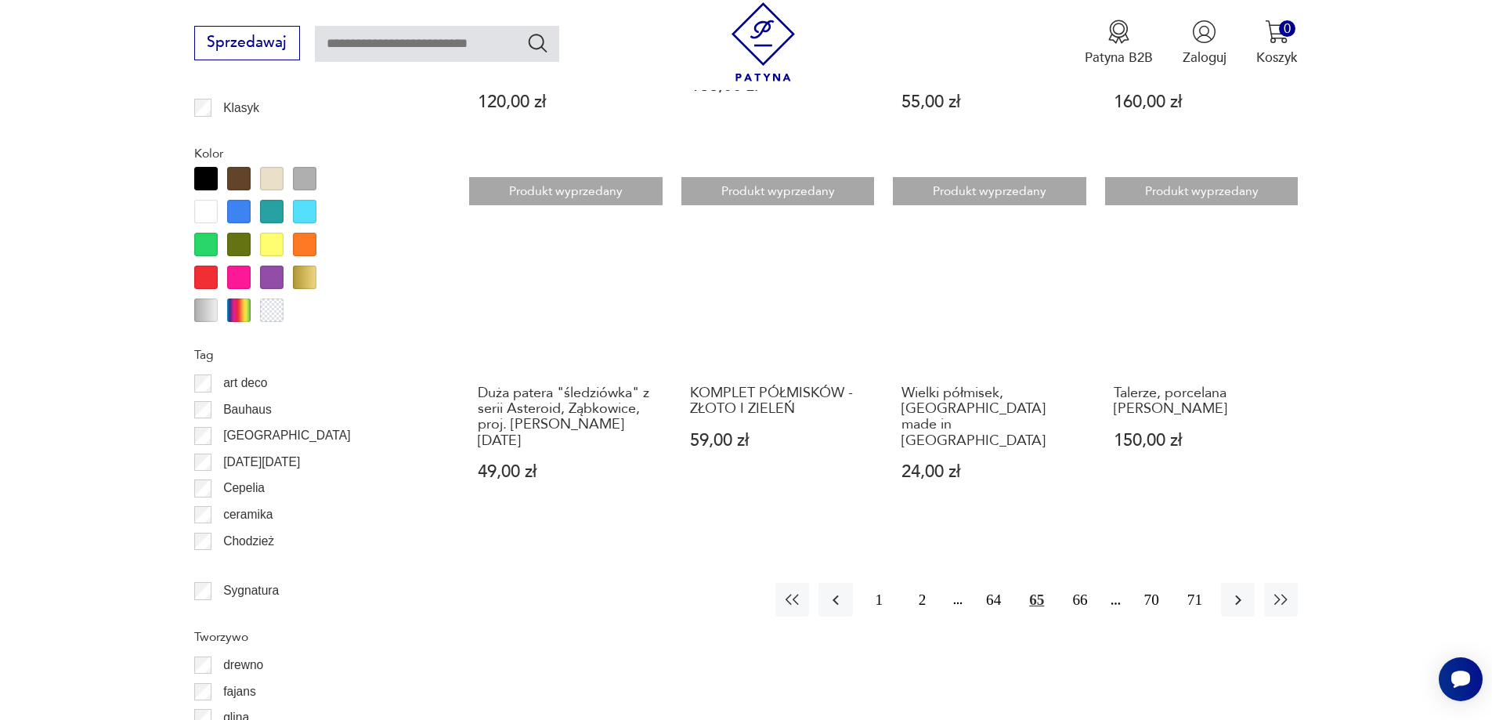
scroll to position [1743, 0]
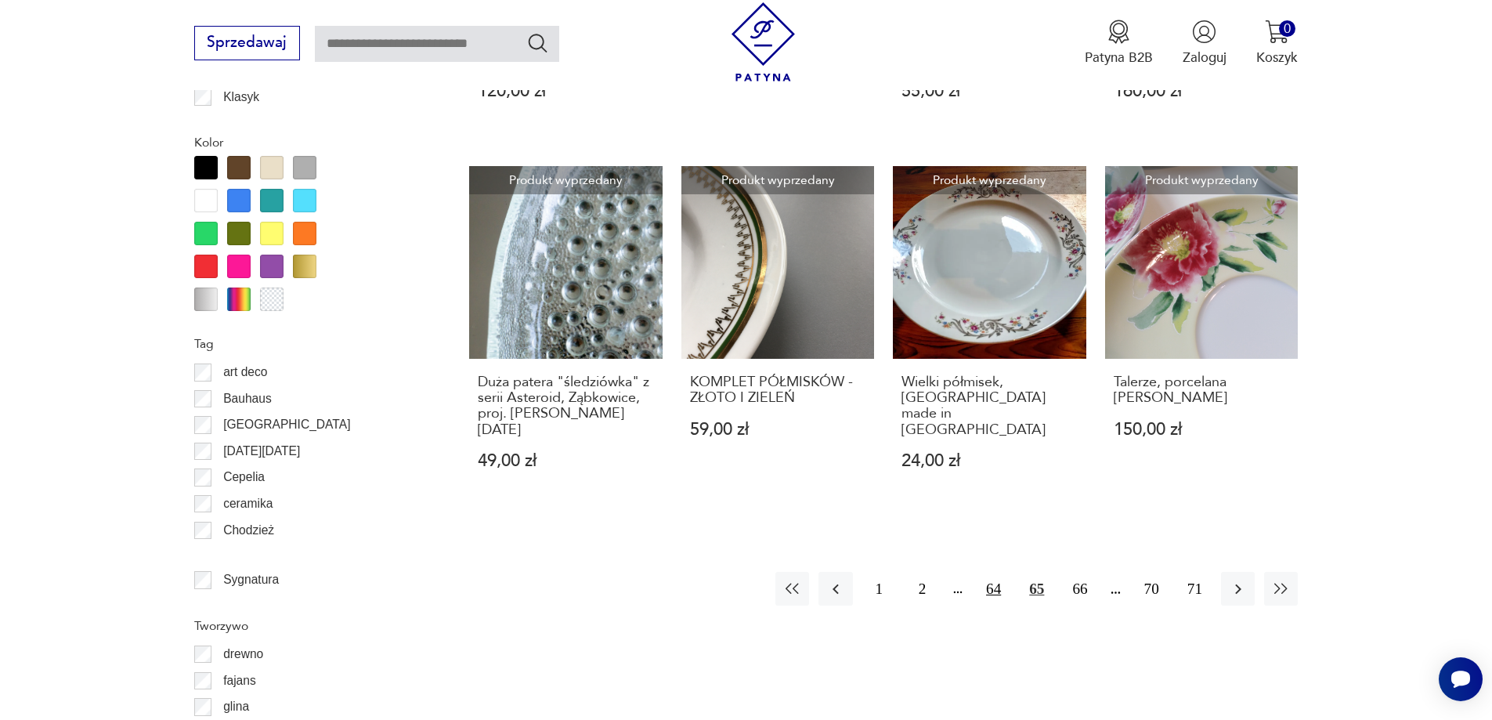
click at [995, 572] on button "64" at bounding box center [993, 589] width 34 height 34
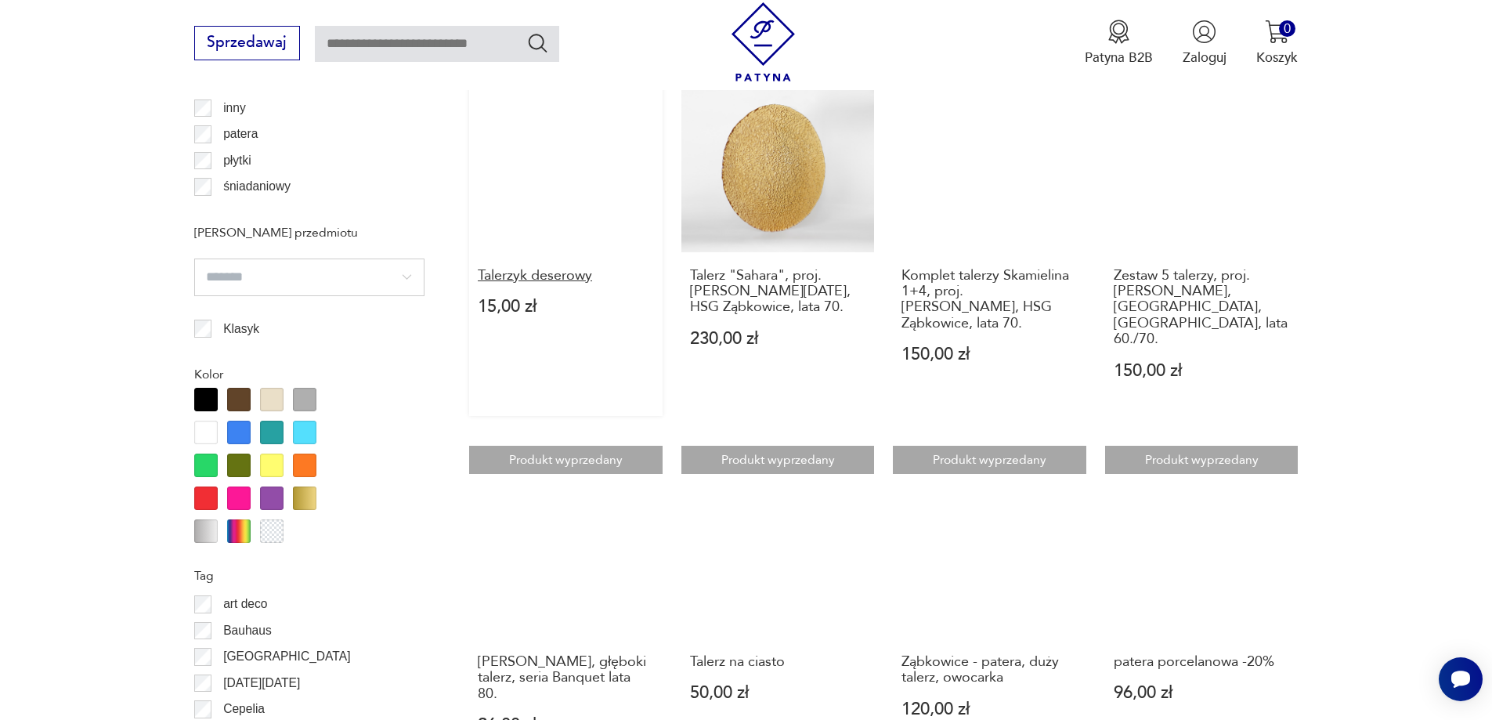
scroll to position [1618, 0]
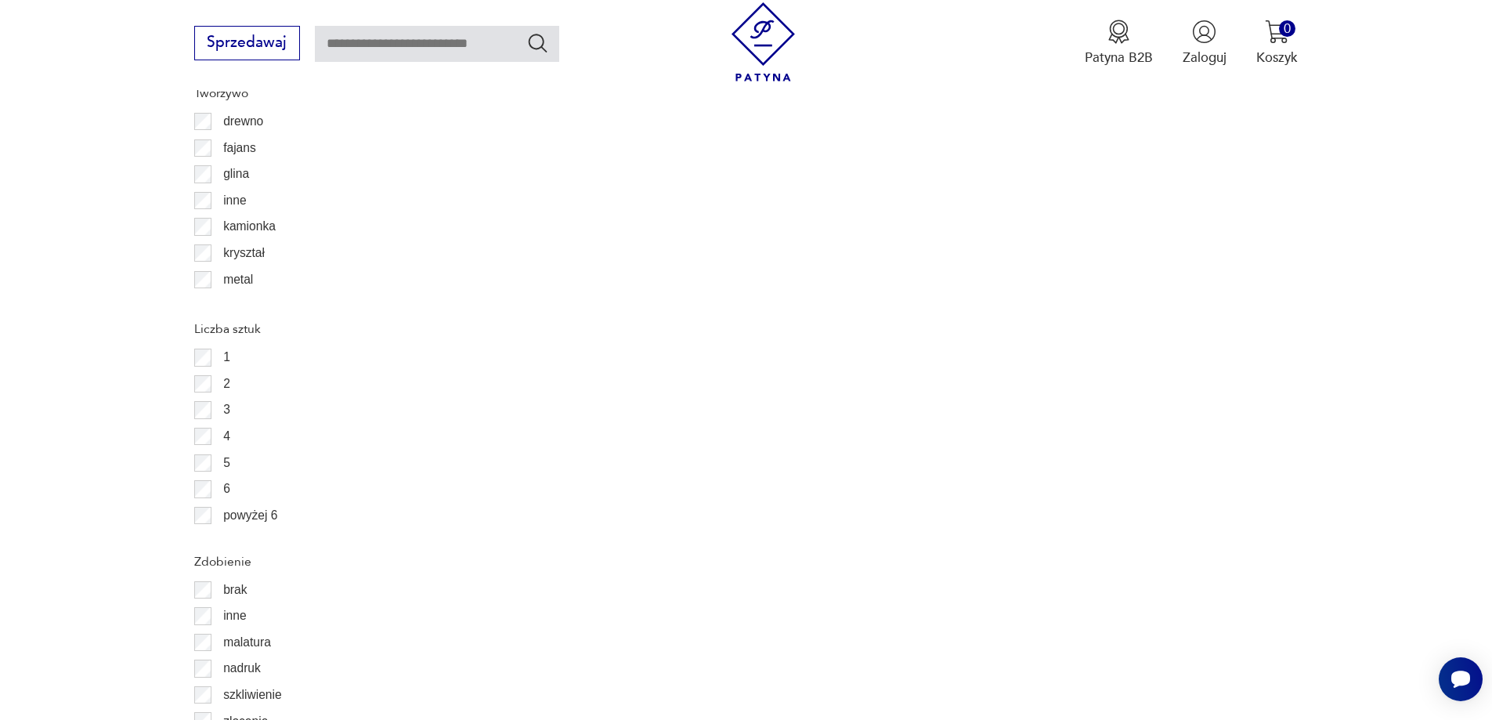
scroll to position [1884, 0]
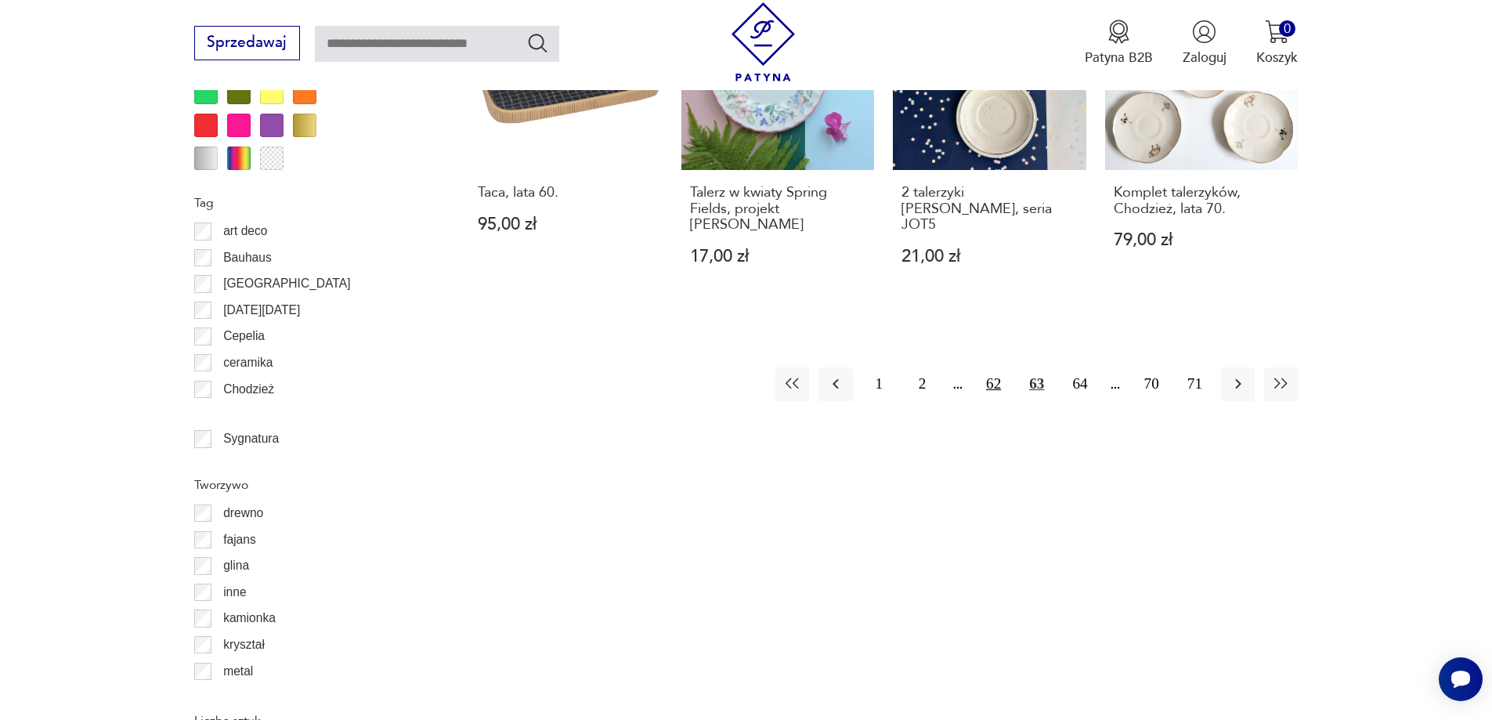
click at [991, 370] on button "62" at bounding box center [993, 384] width 34 height 34
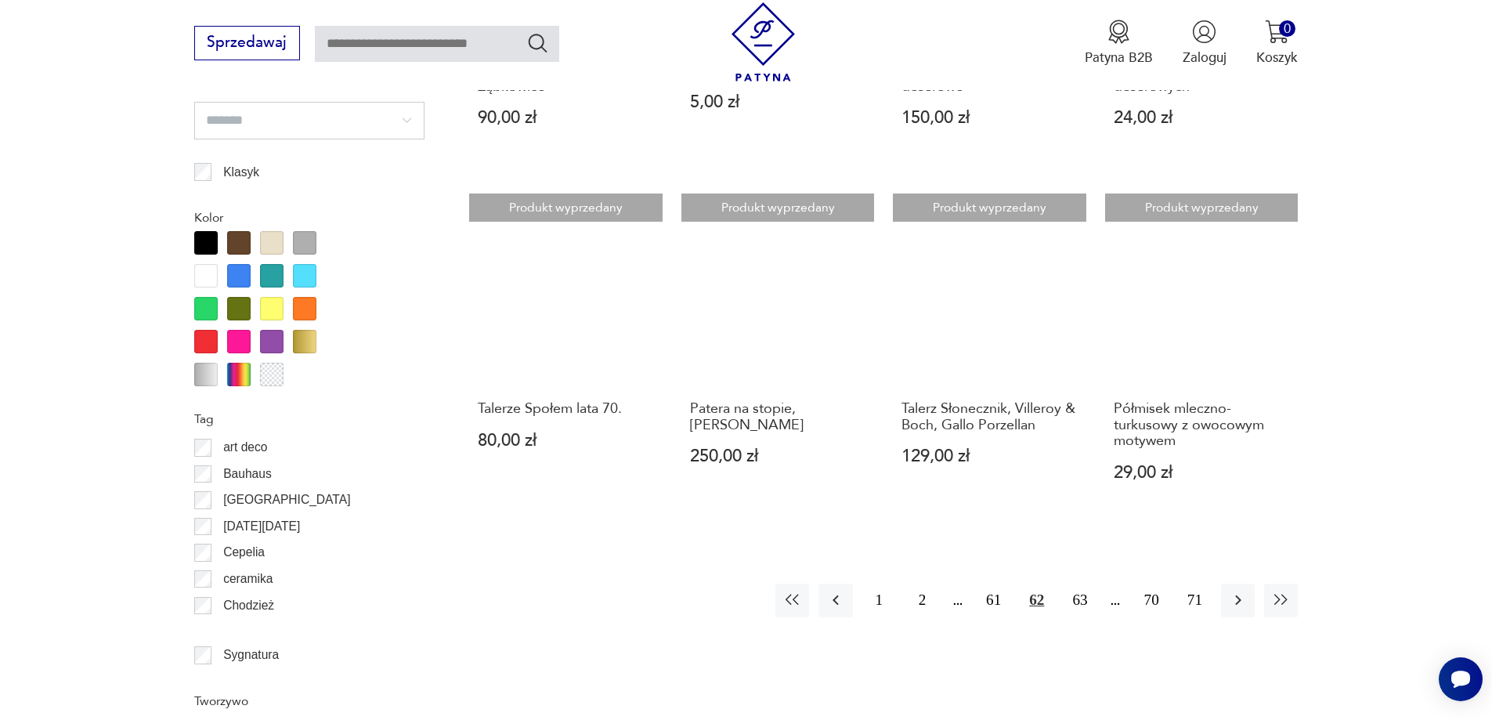
scroll to position [1774, 0]
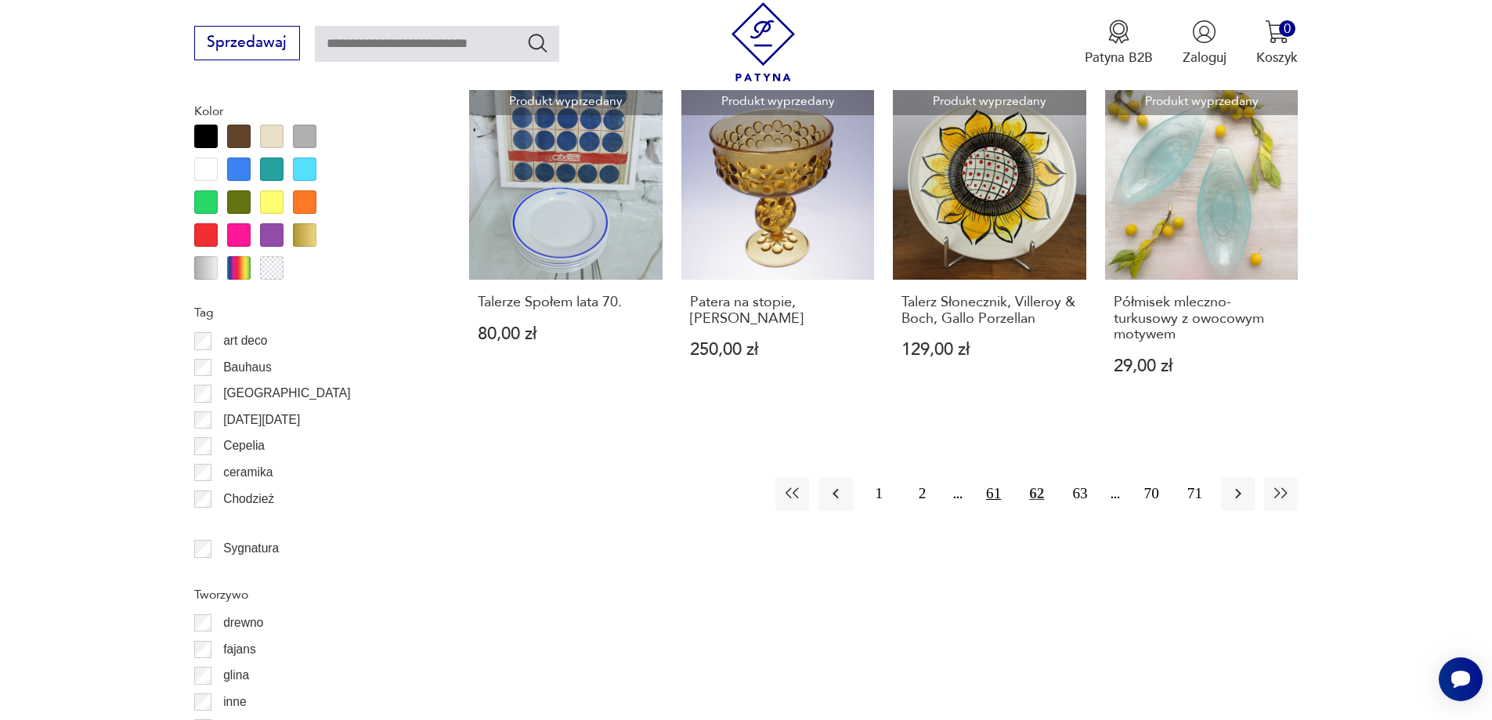
click at [996, 508] on button "61" at bounding box center [993, 494] width 34 height 34
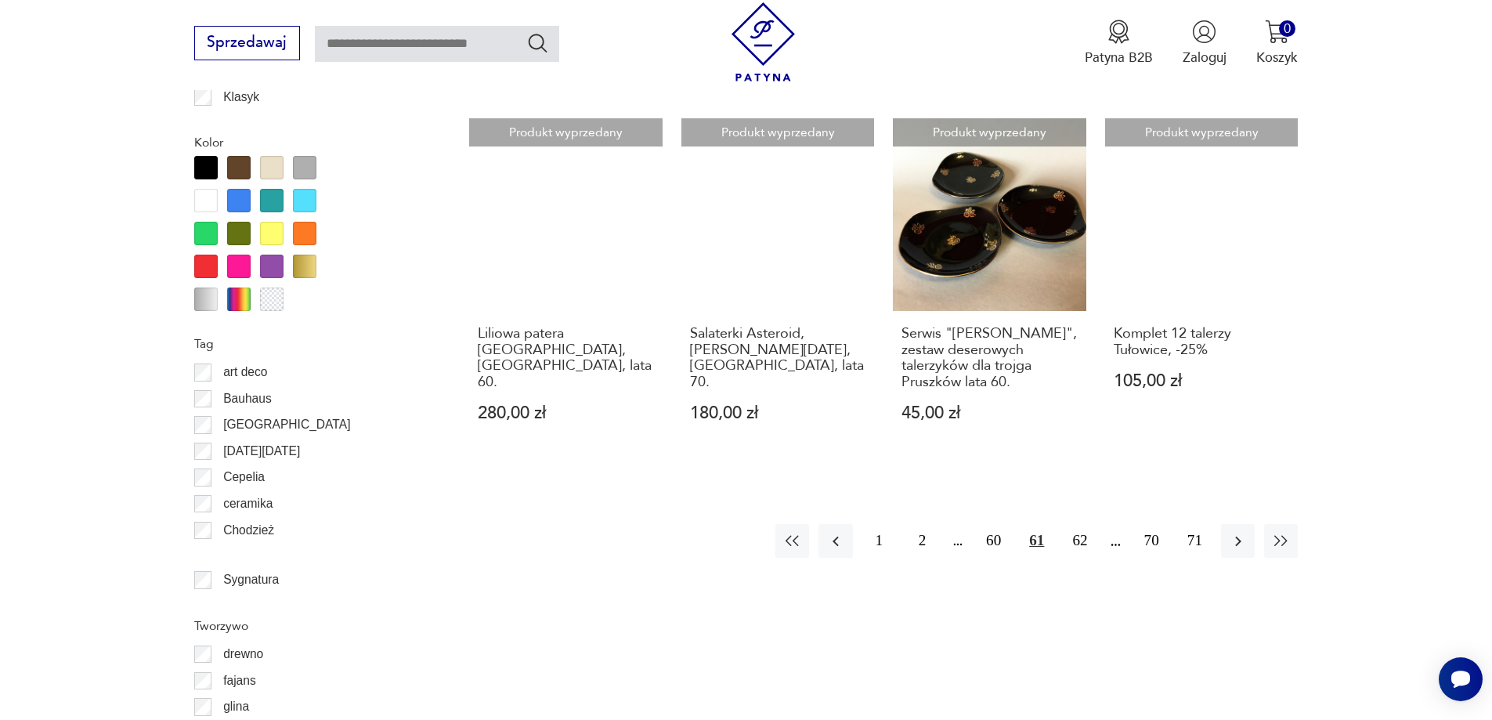
scroll to position [1774, 0]
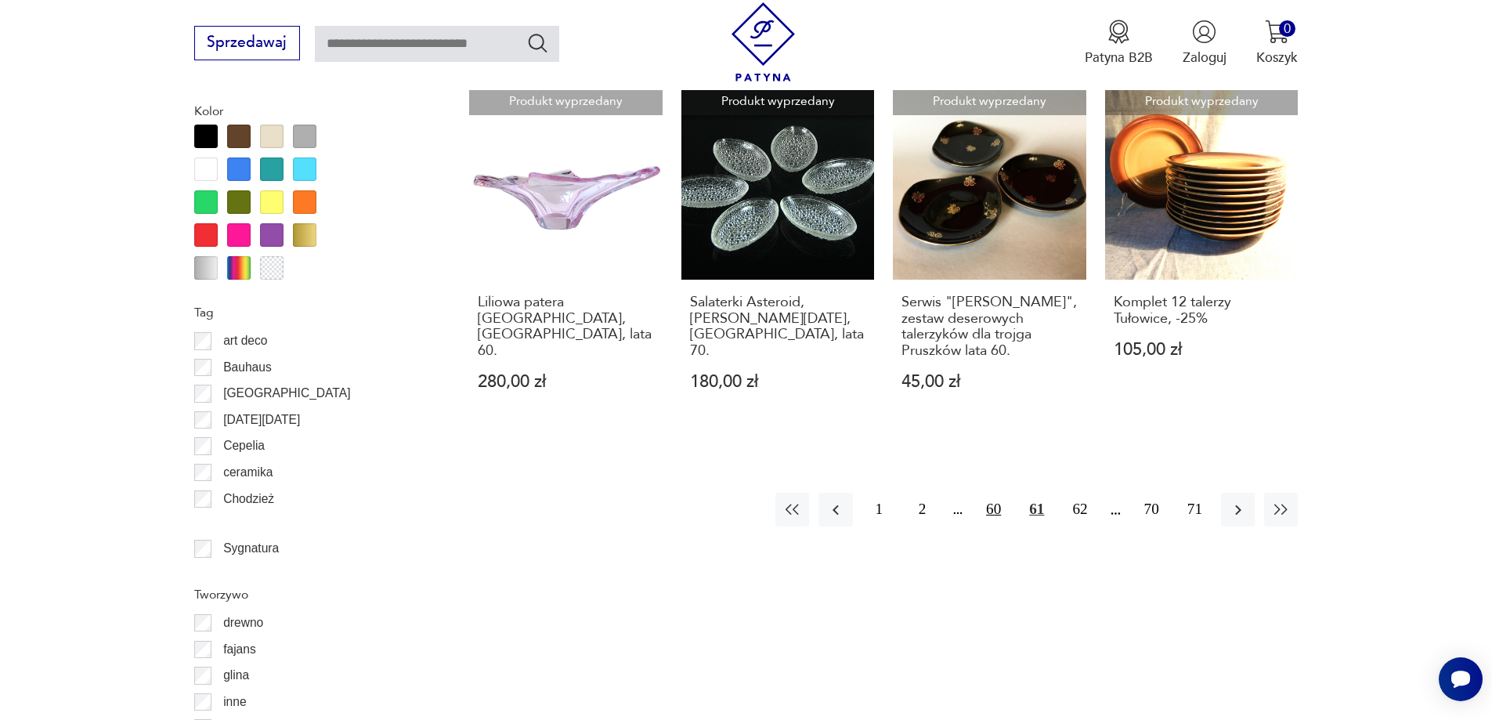
click at [994, 492] on button "60" at bounding box center [993, 509] width 34 height 34
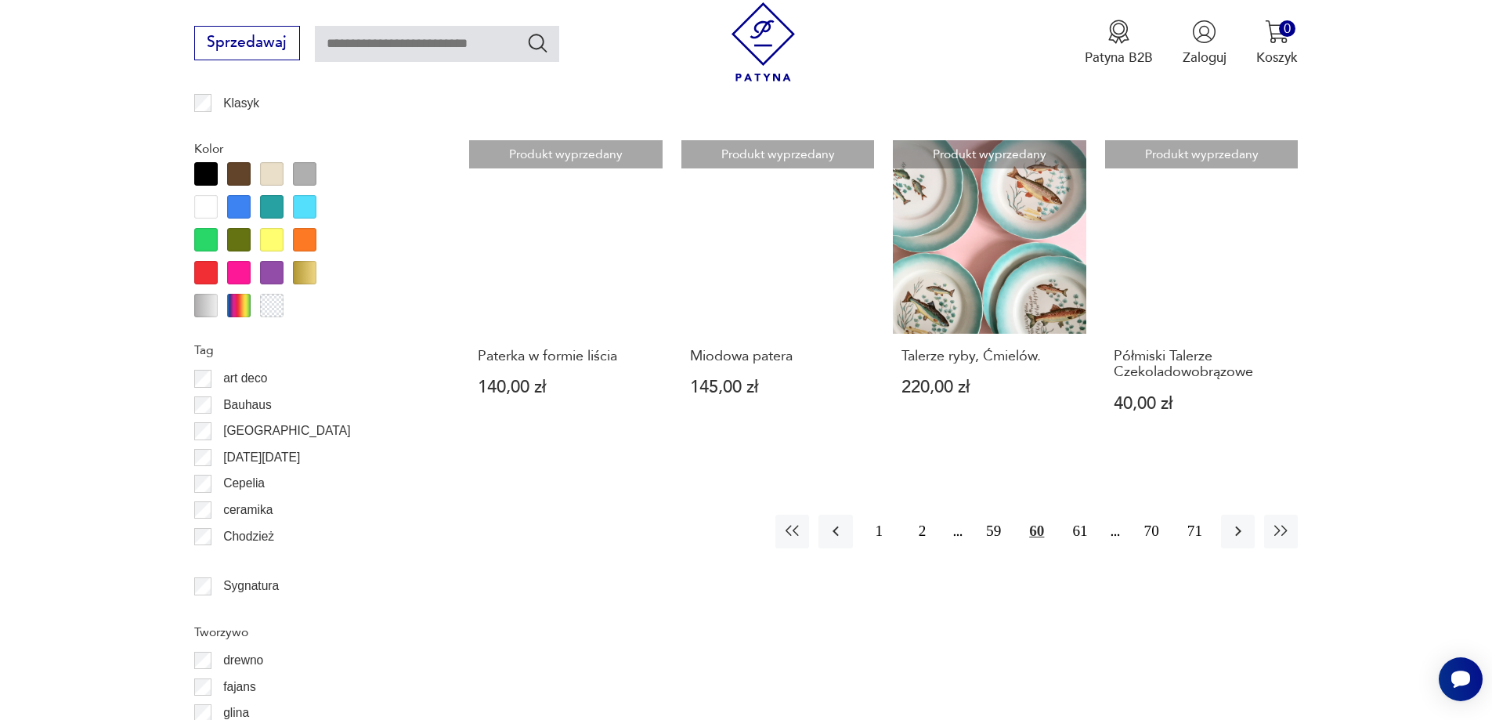
scroll to position [1806, 0]
